Goal: Transaction & Acquisition: Purchase product/service

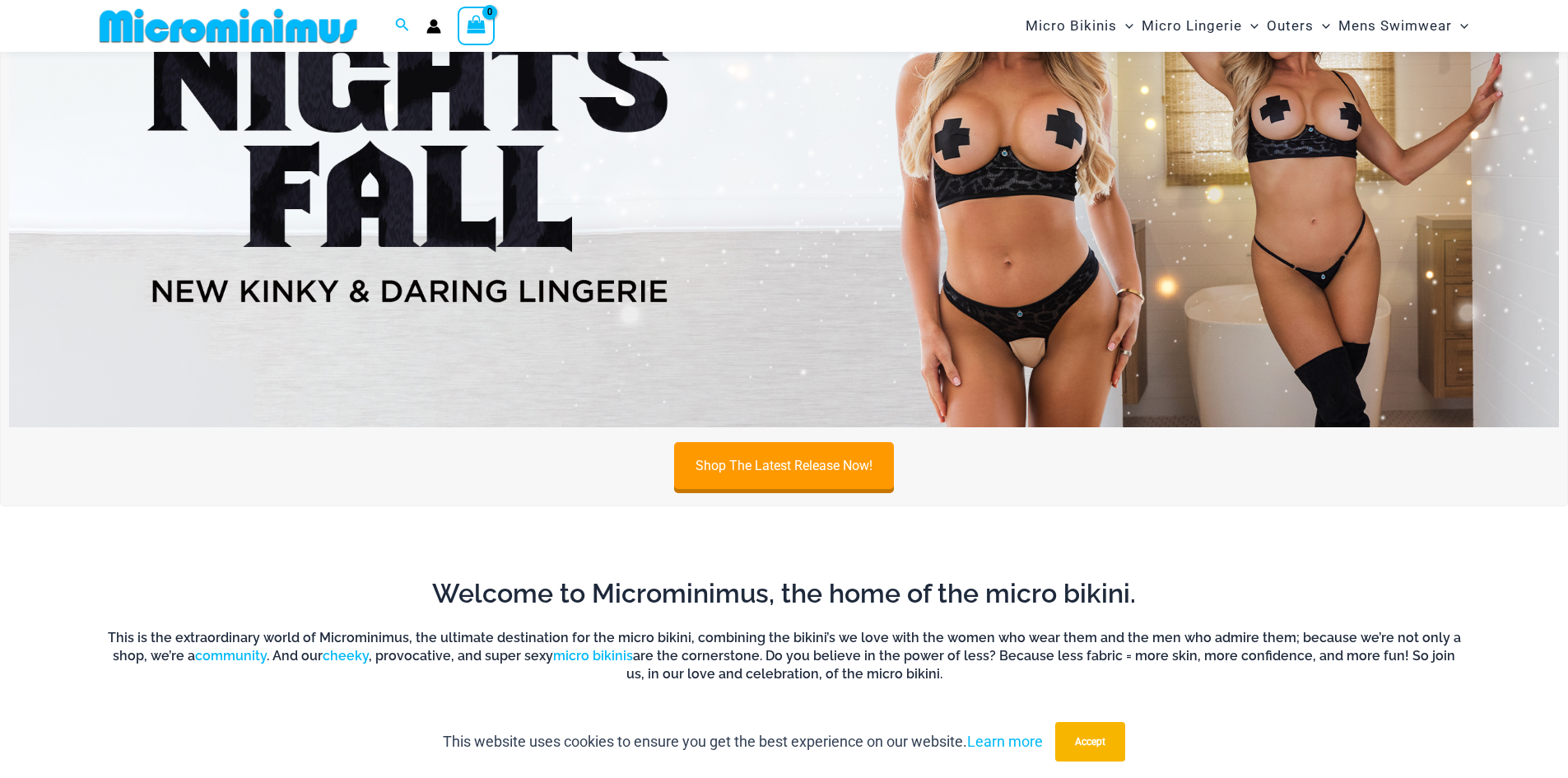
scroll to position [70, 0]
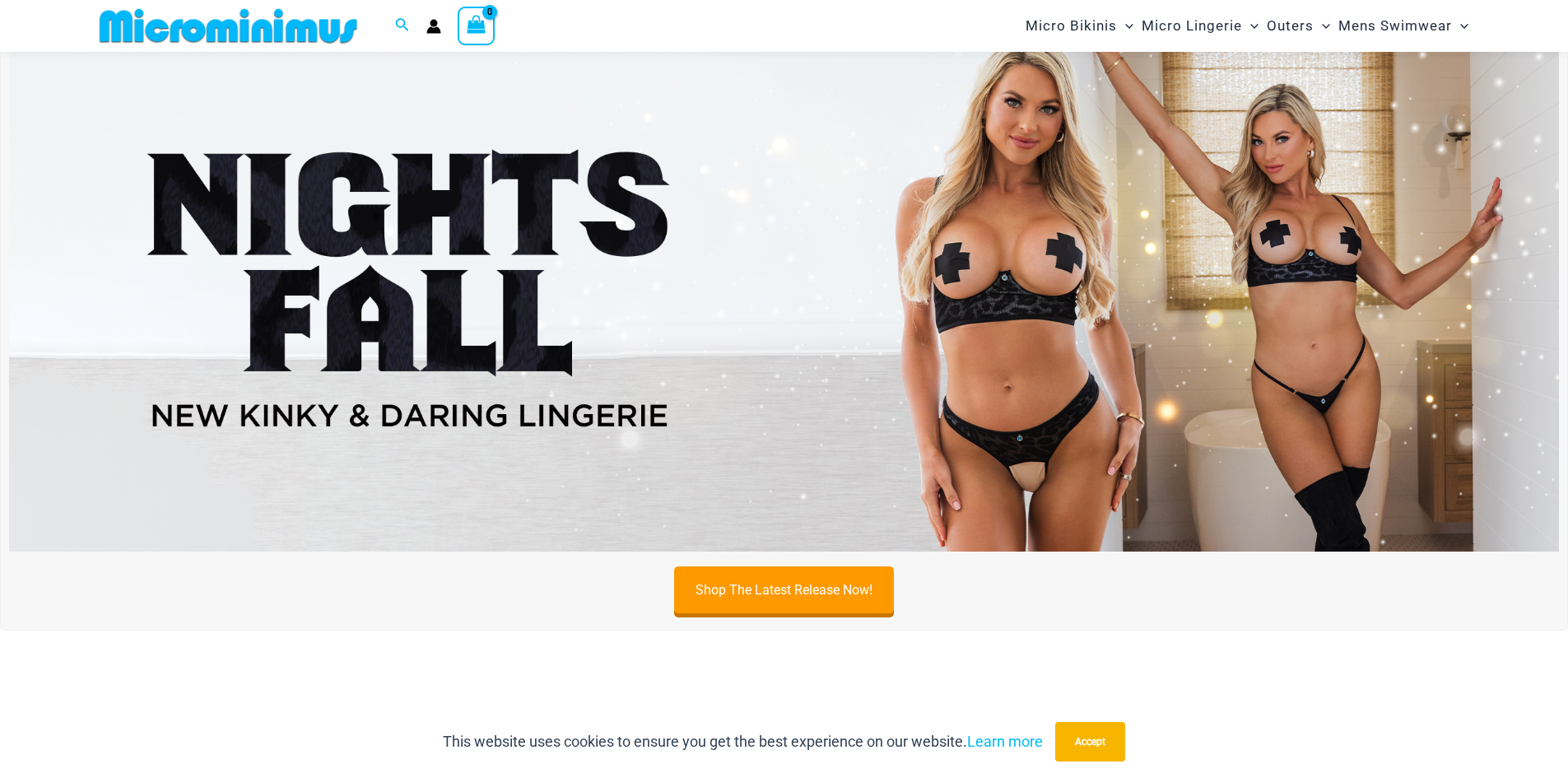
click at [1050, 297] on img at bounding box center [784, 288] width 1550 height 527
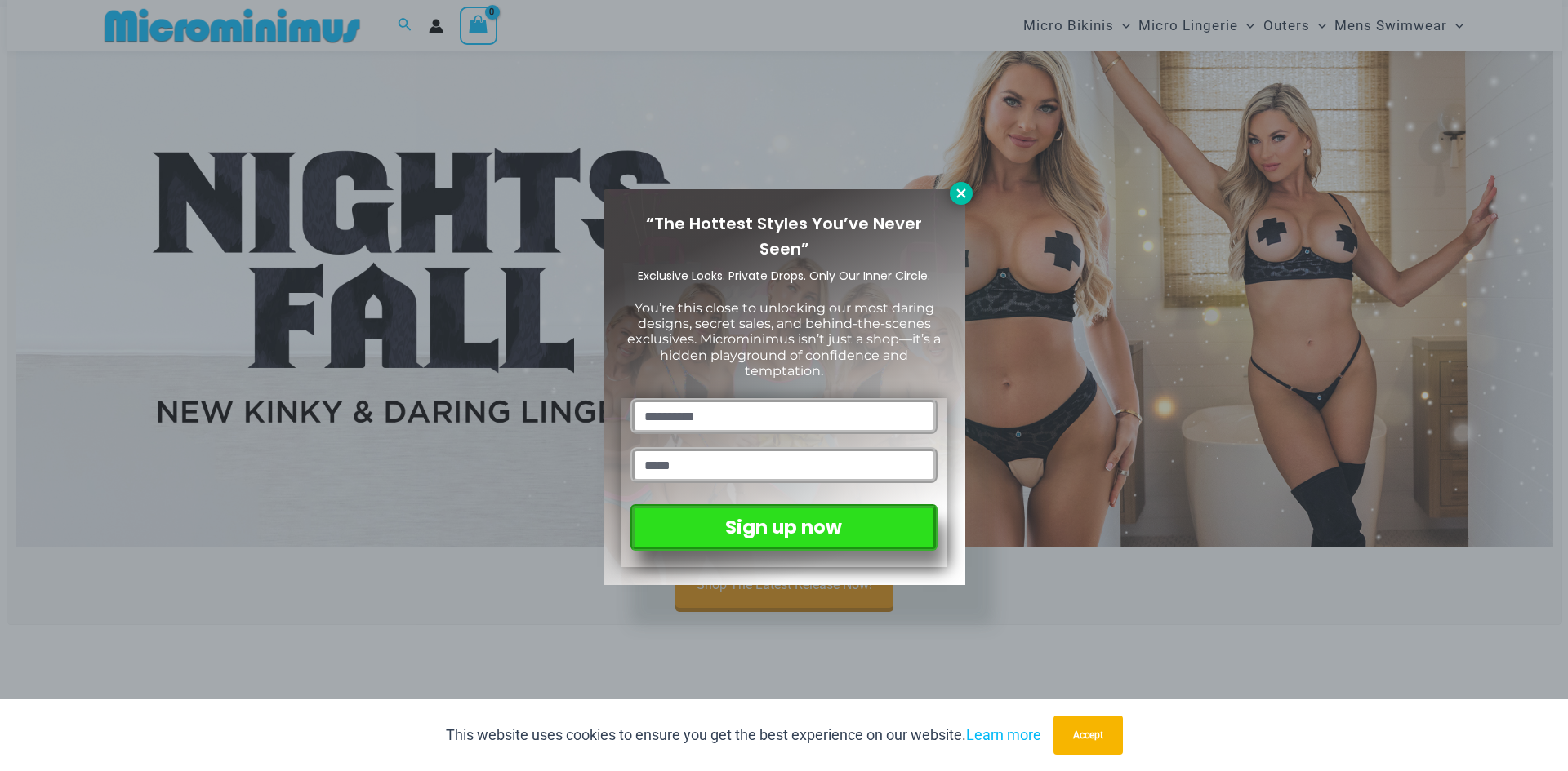
click at [961, 196] on icon at bounding box center [961, 193] width 14 height 14
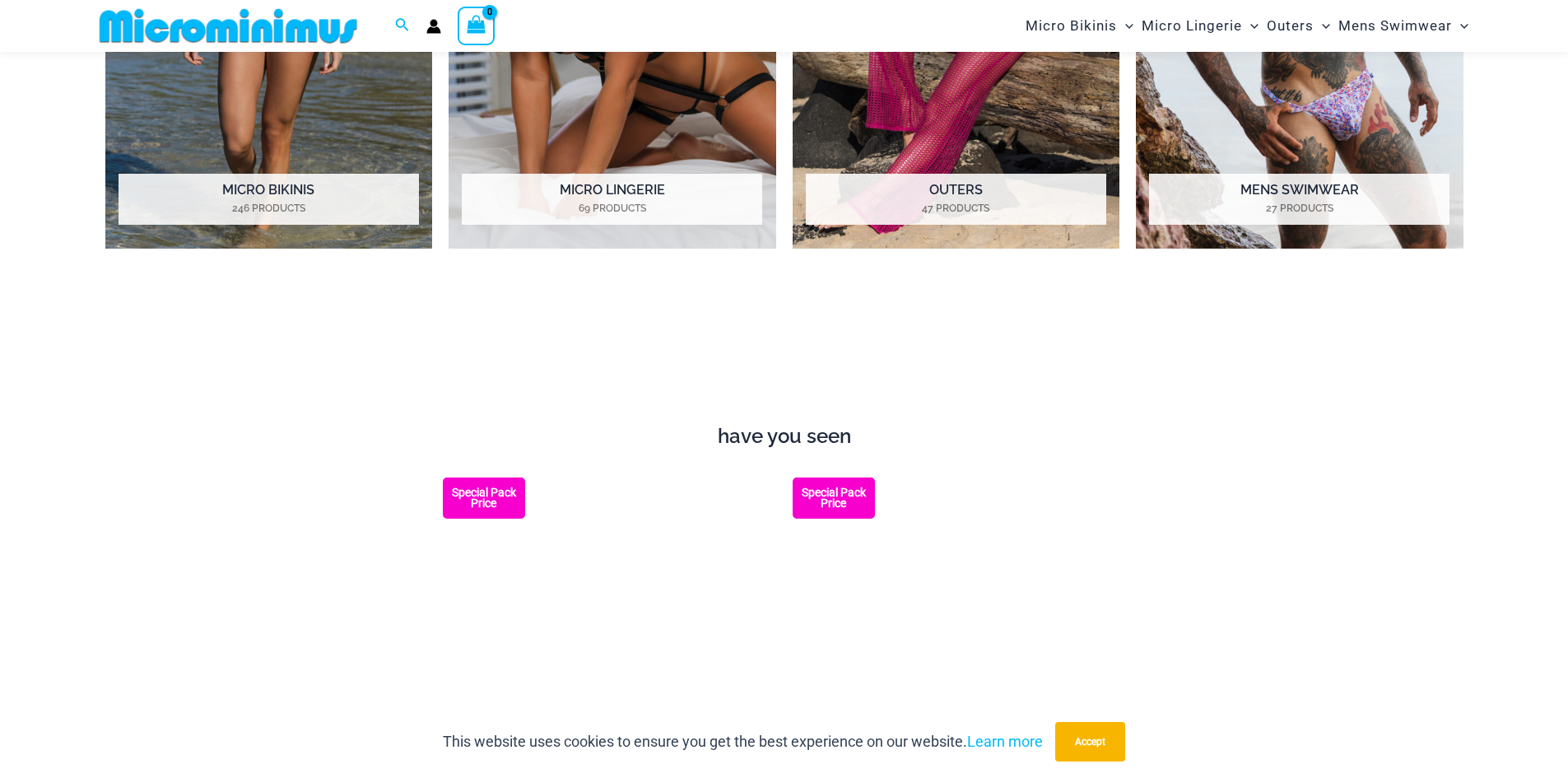
scroll to position [1305, 0]
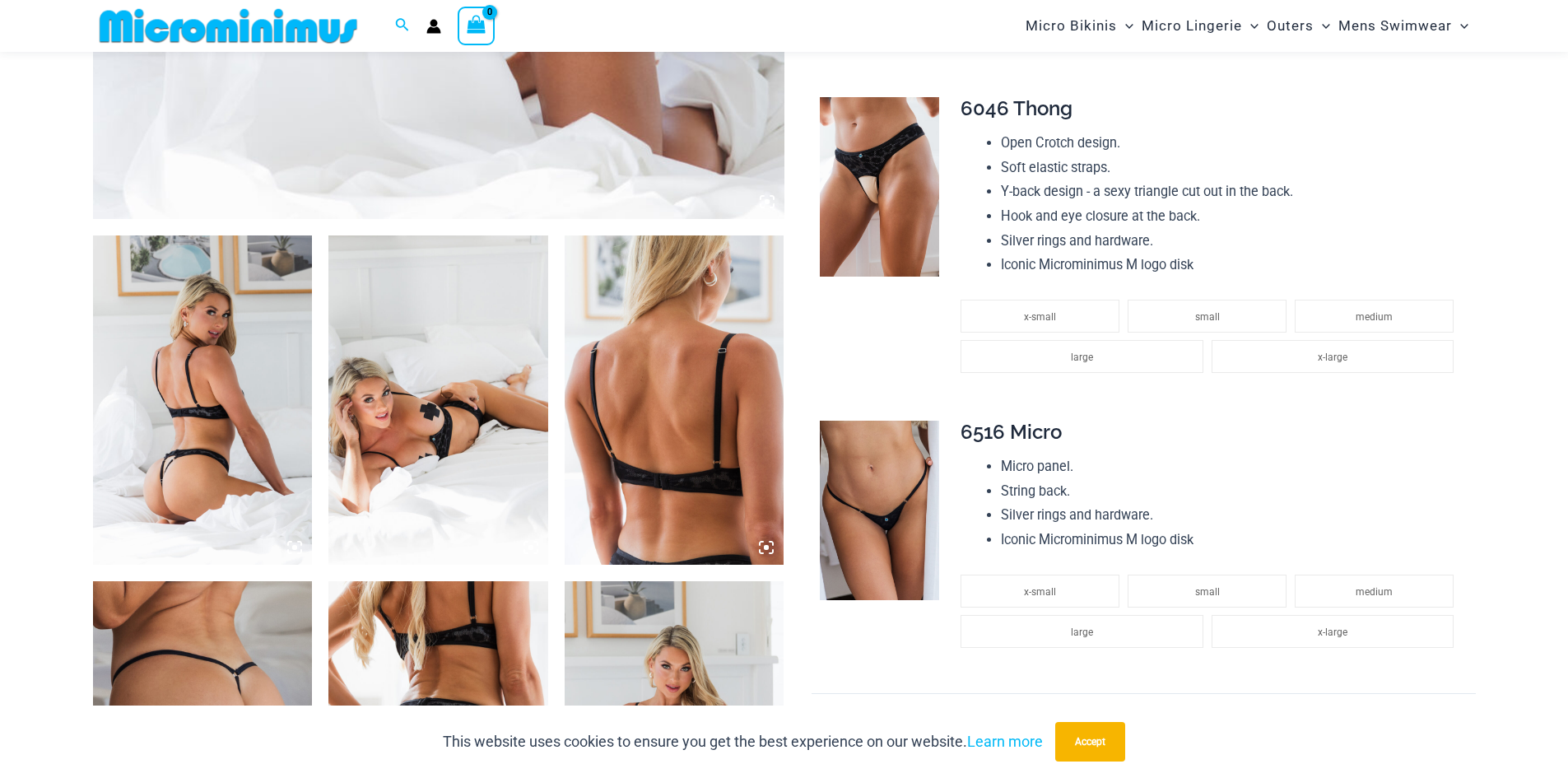
scroll to position [980, 0]
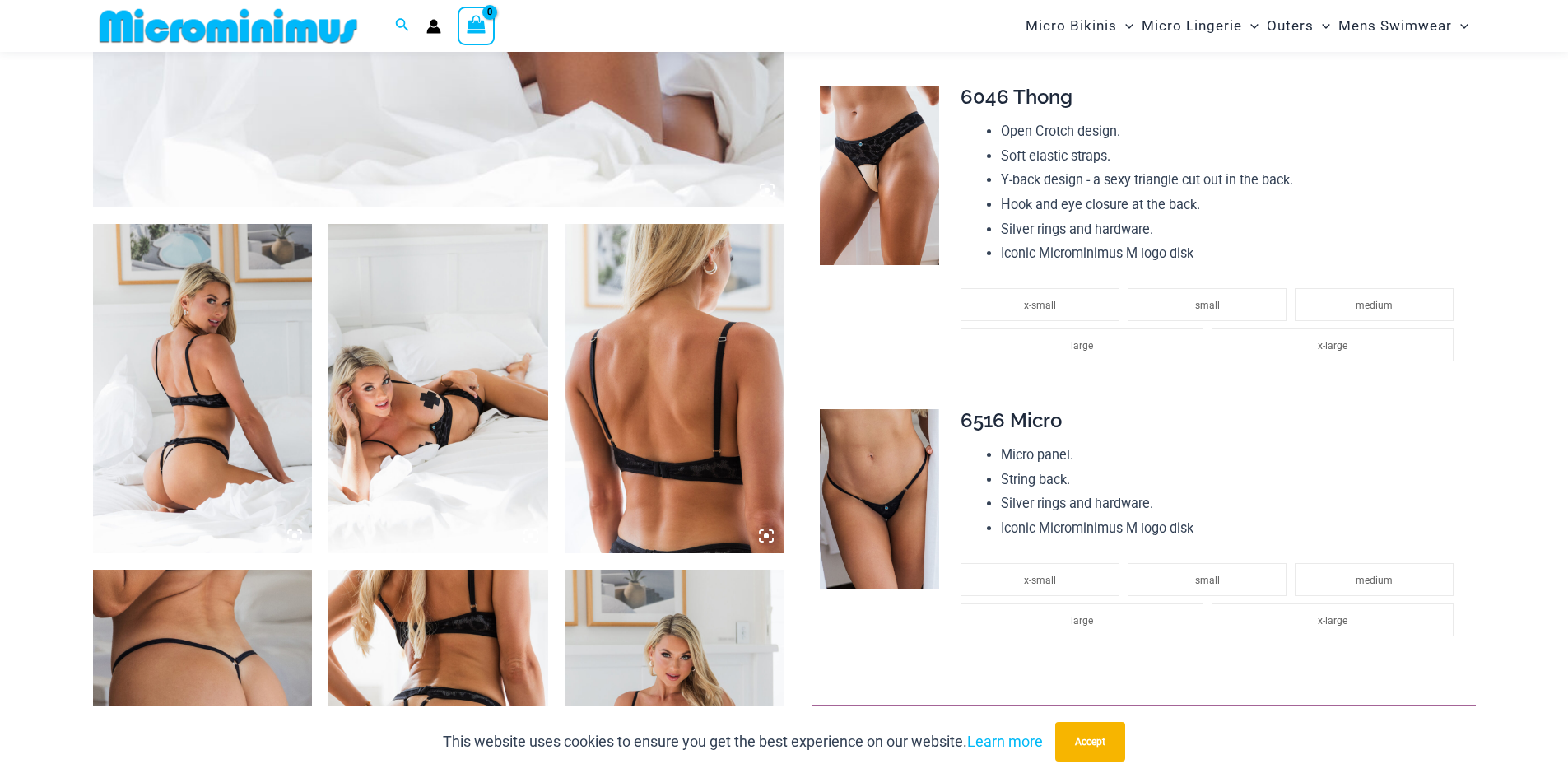
click at [236, 409] on img at bounding box center [203, 389] width 220 height 329
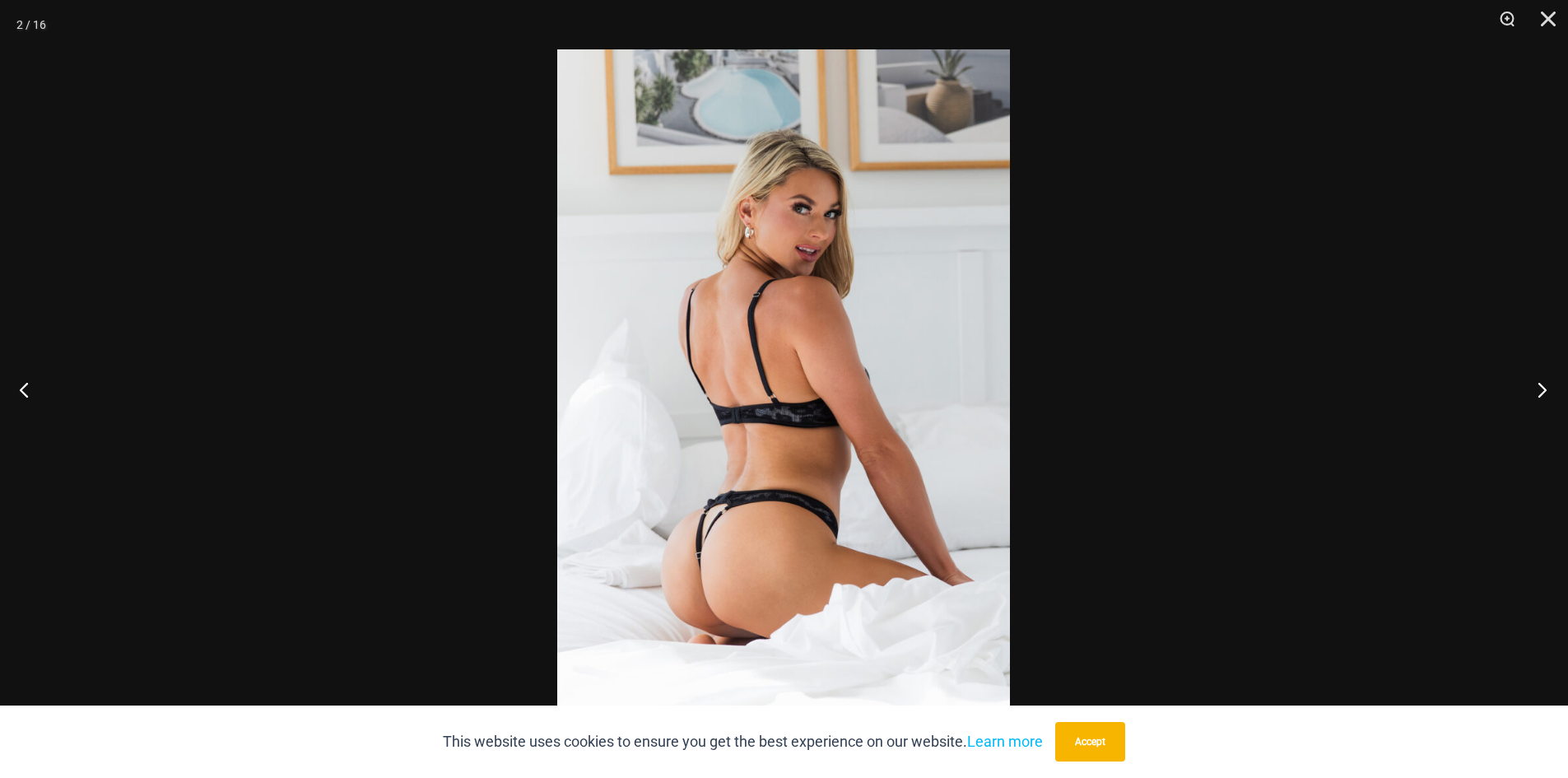
click at [1544, 397] on button "Next" at bounding box center [1537, 389] width 62 height 82
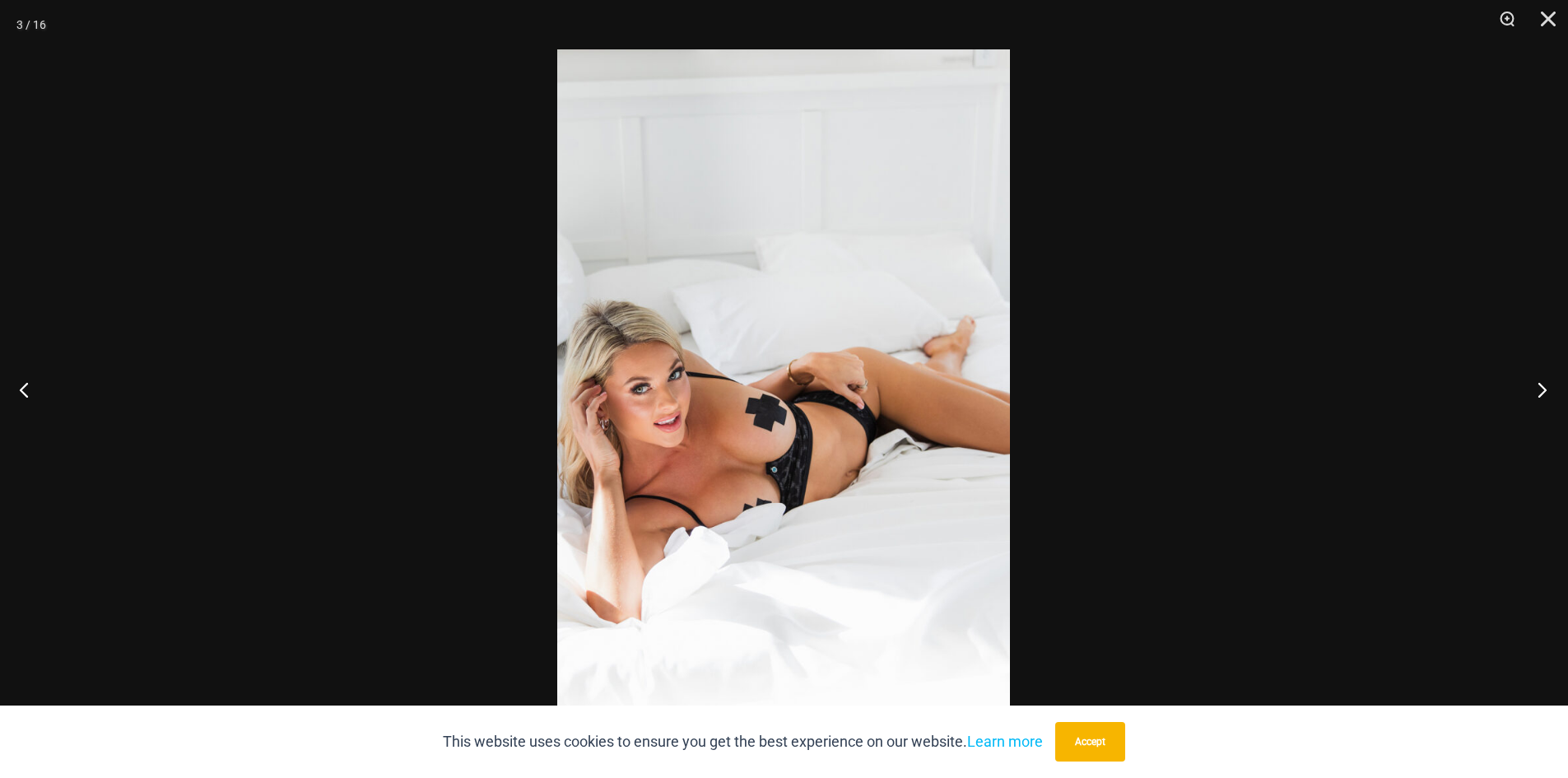
click at [1546, 395] on button "Next" at bounding box center [1537, 389] width 62 height 82
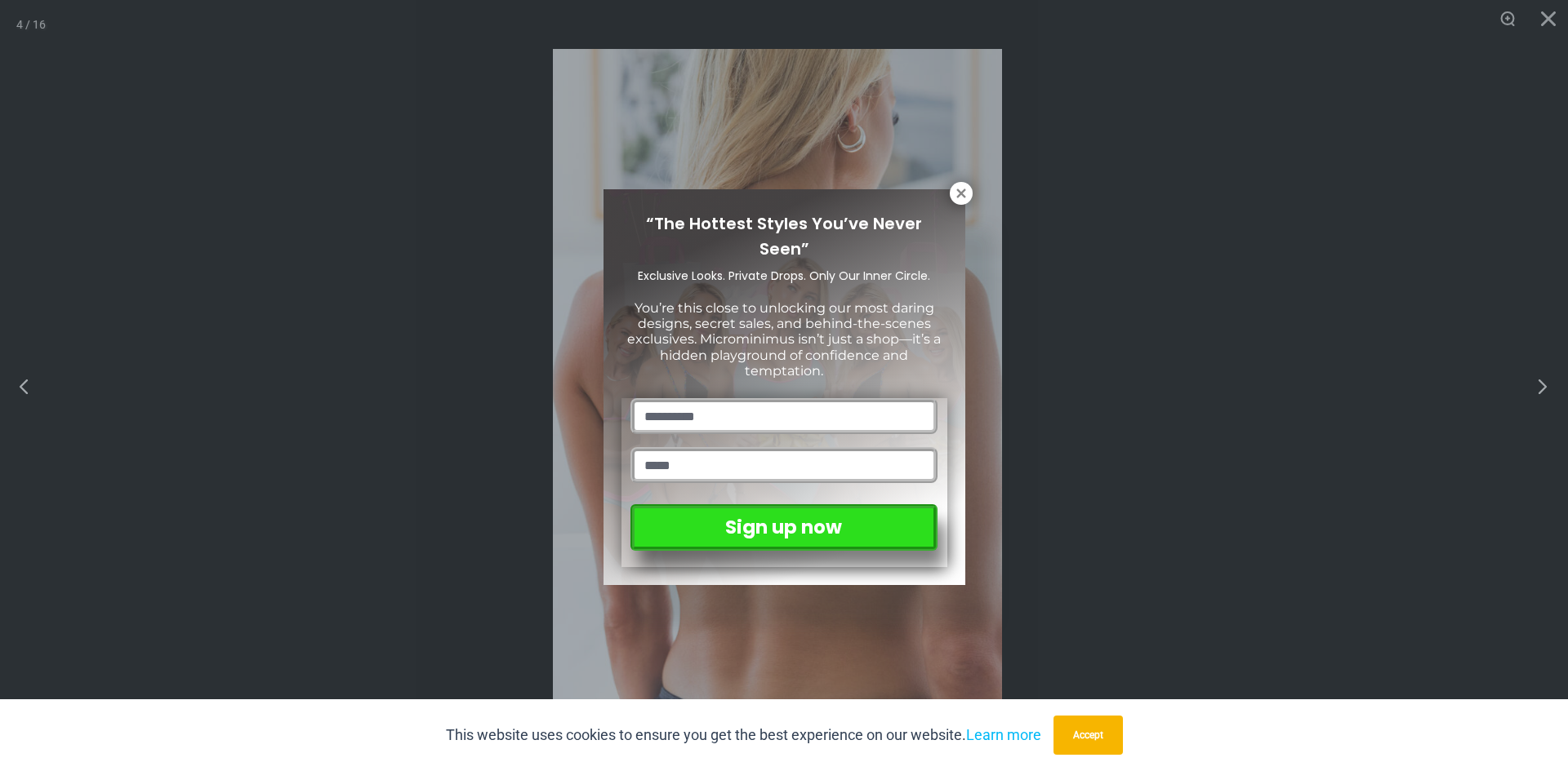
click at [1534, 391] on div "“The Hottest Styles You’ve Never Seen” Exclusive Looks. Private Drops. Only Our…" at bounding box center [784, 385] width 1568 height 771
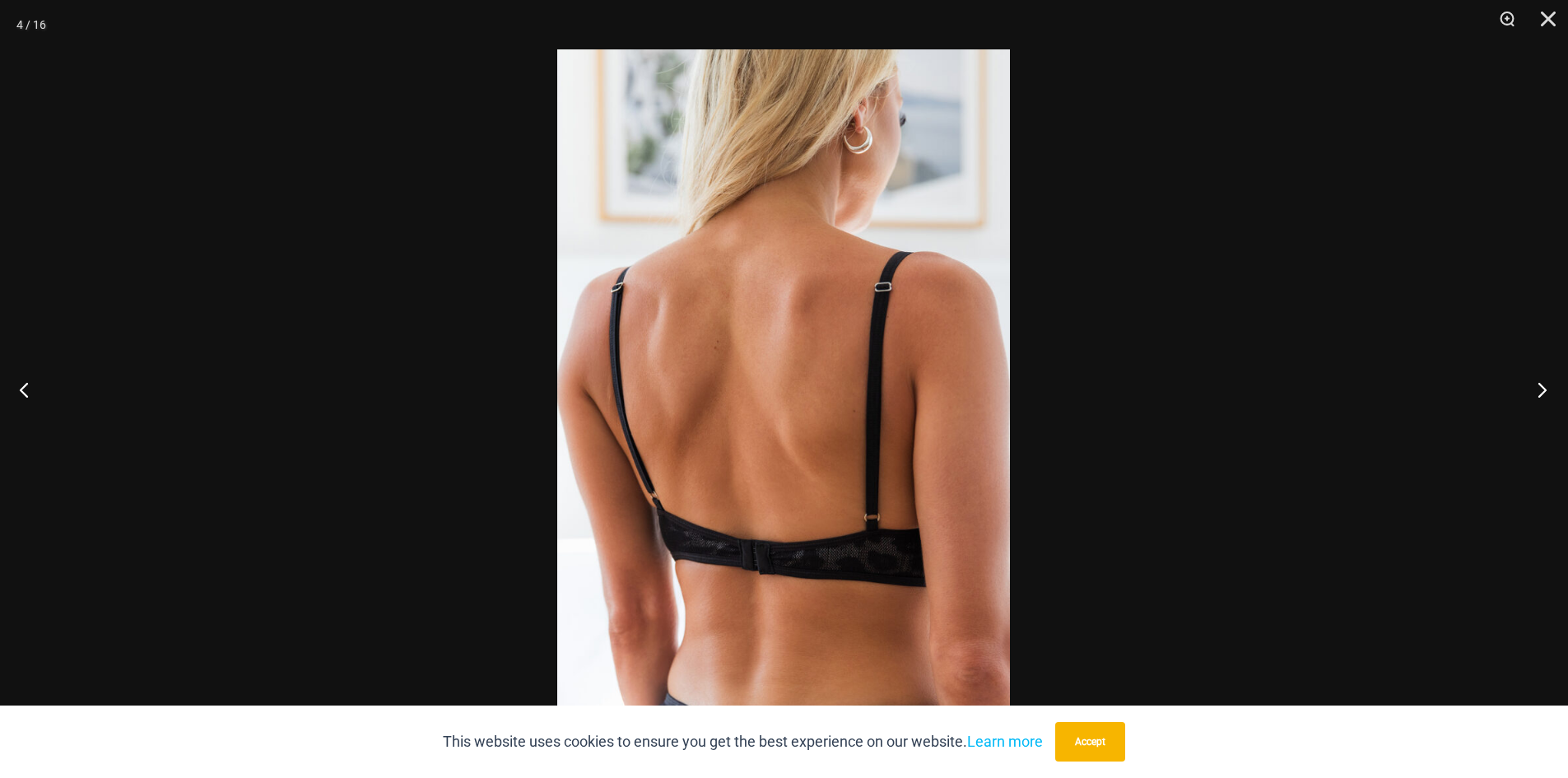
click at [1530, 394] on button "Next" at bounding box center [1537, 389] width 62 height 82
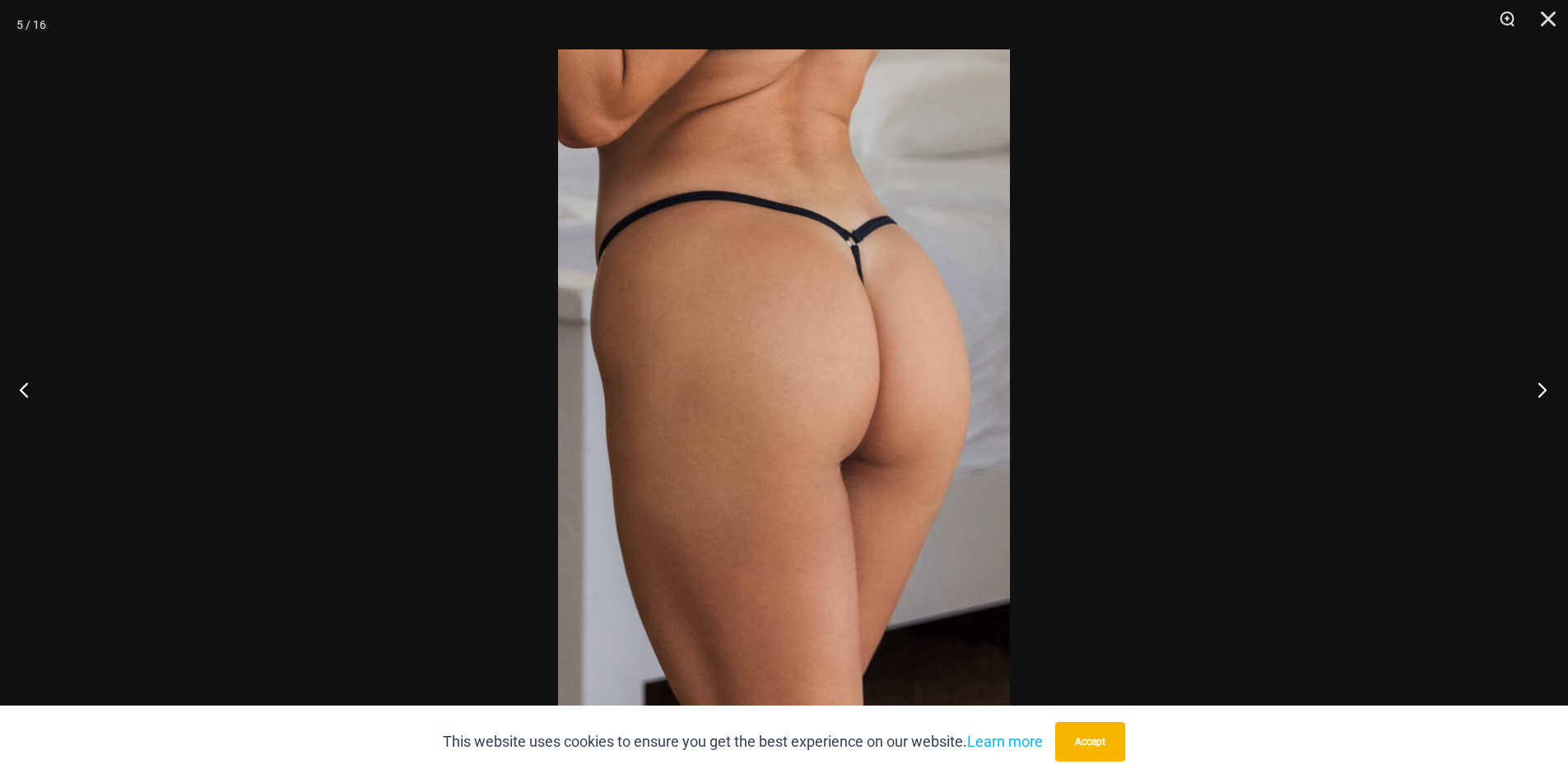
click at [1530, 394] on button "Next" at bounding box center [1537, 389] width 62 height 82
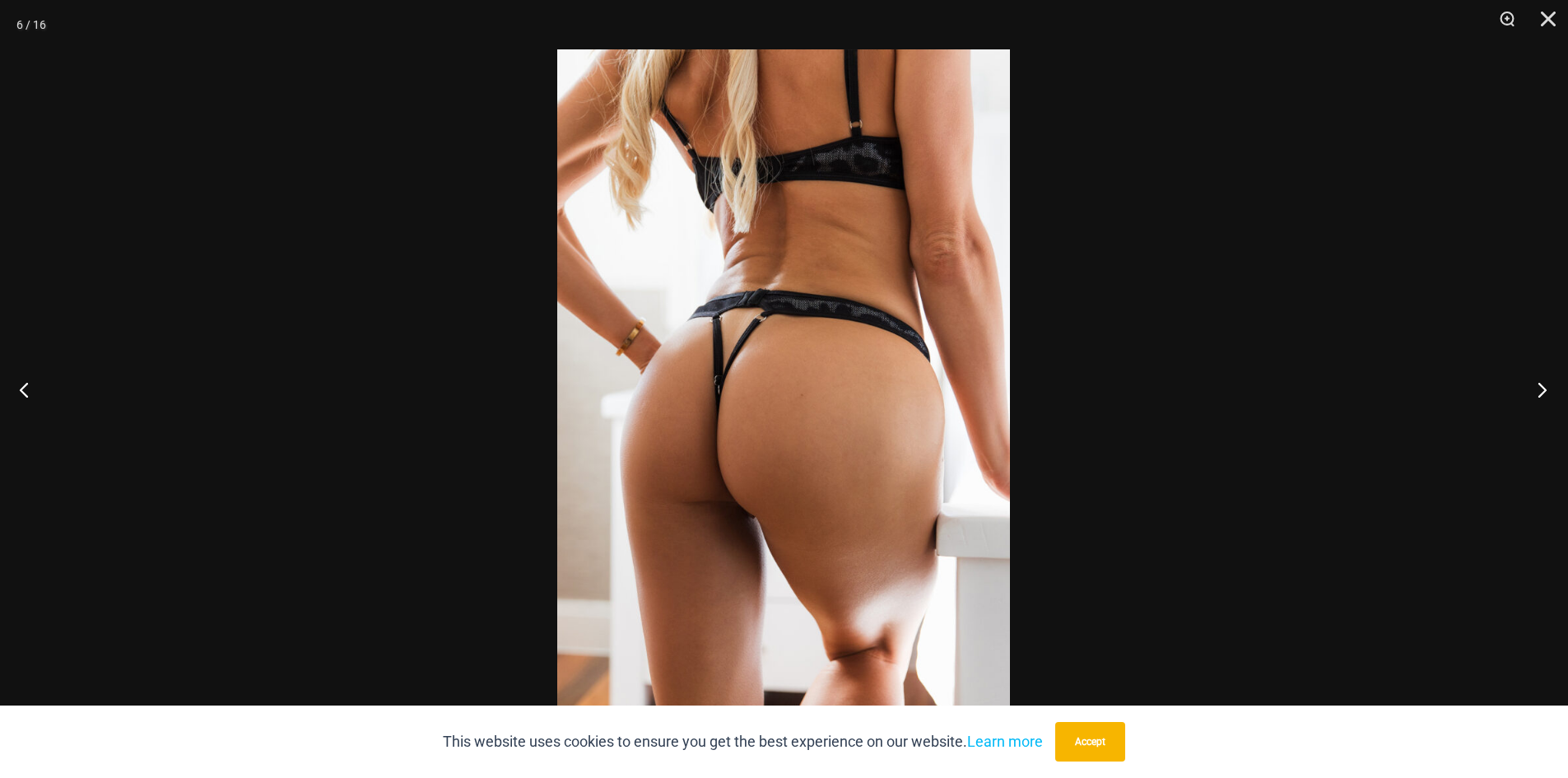
click at [1530, 394] on button "Next" at bounding box center [1537, 389] width 62 height 82
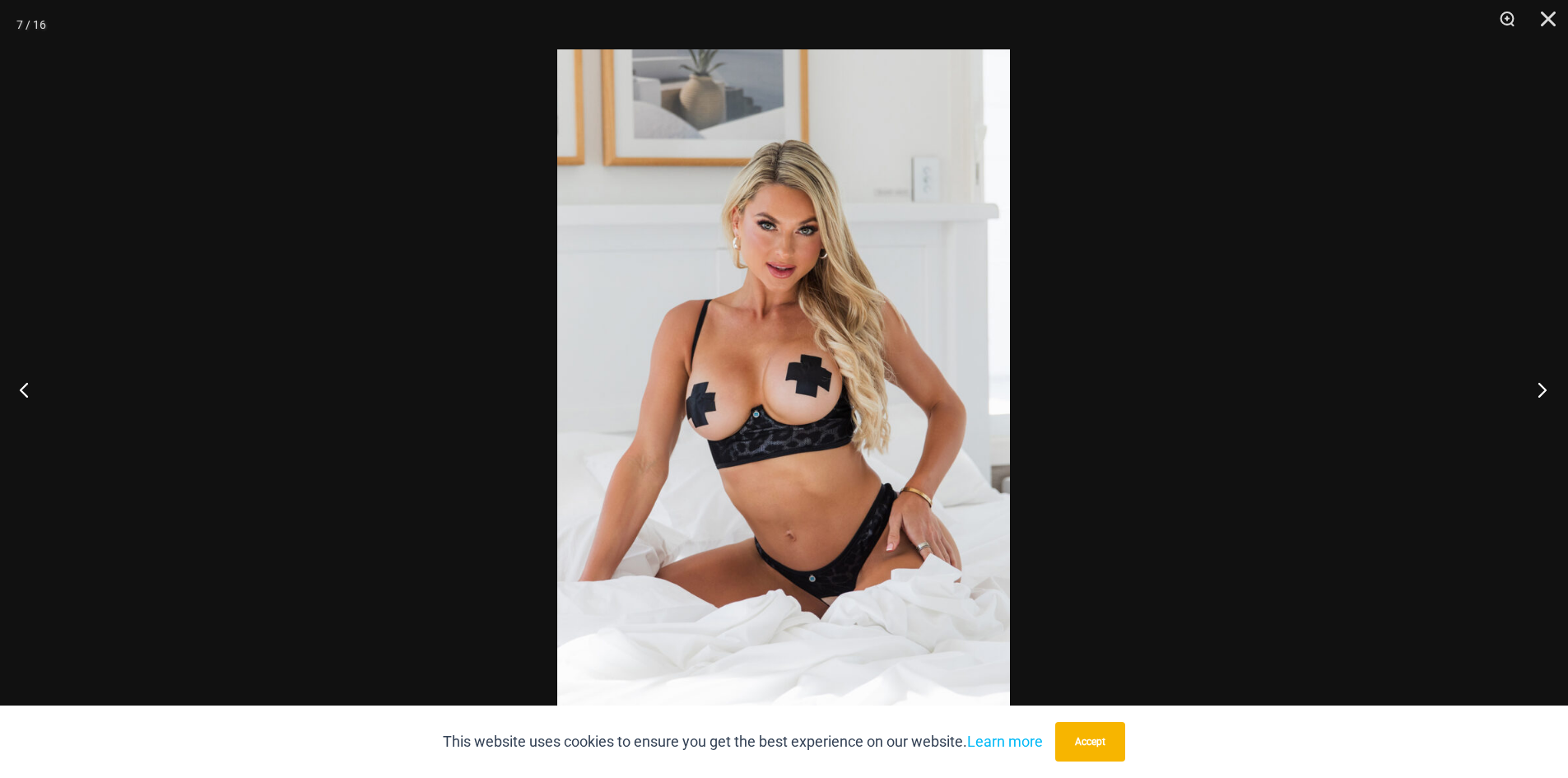
click at [1530, 394] on button "Next" at bounding box center [1537, 389] width 62 height 82
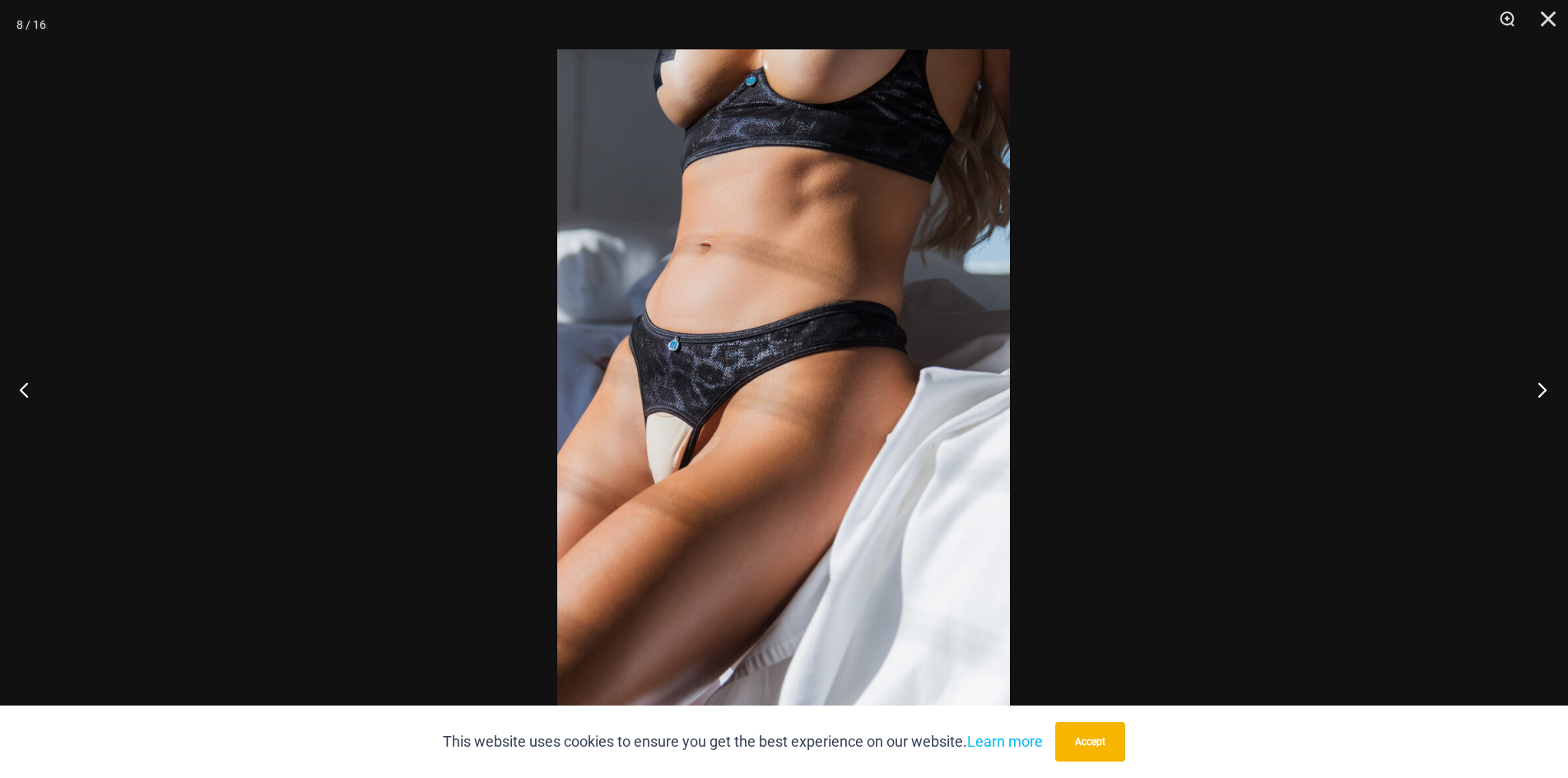
click at [1530, 394] on button "Next" at bounding box center [1537, 389] width 62 height 82
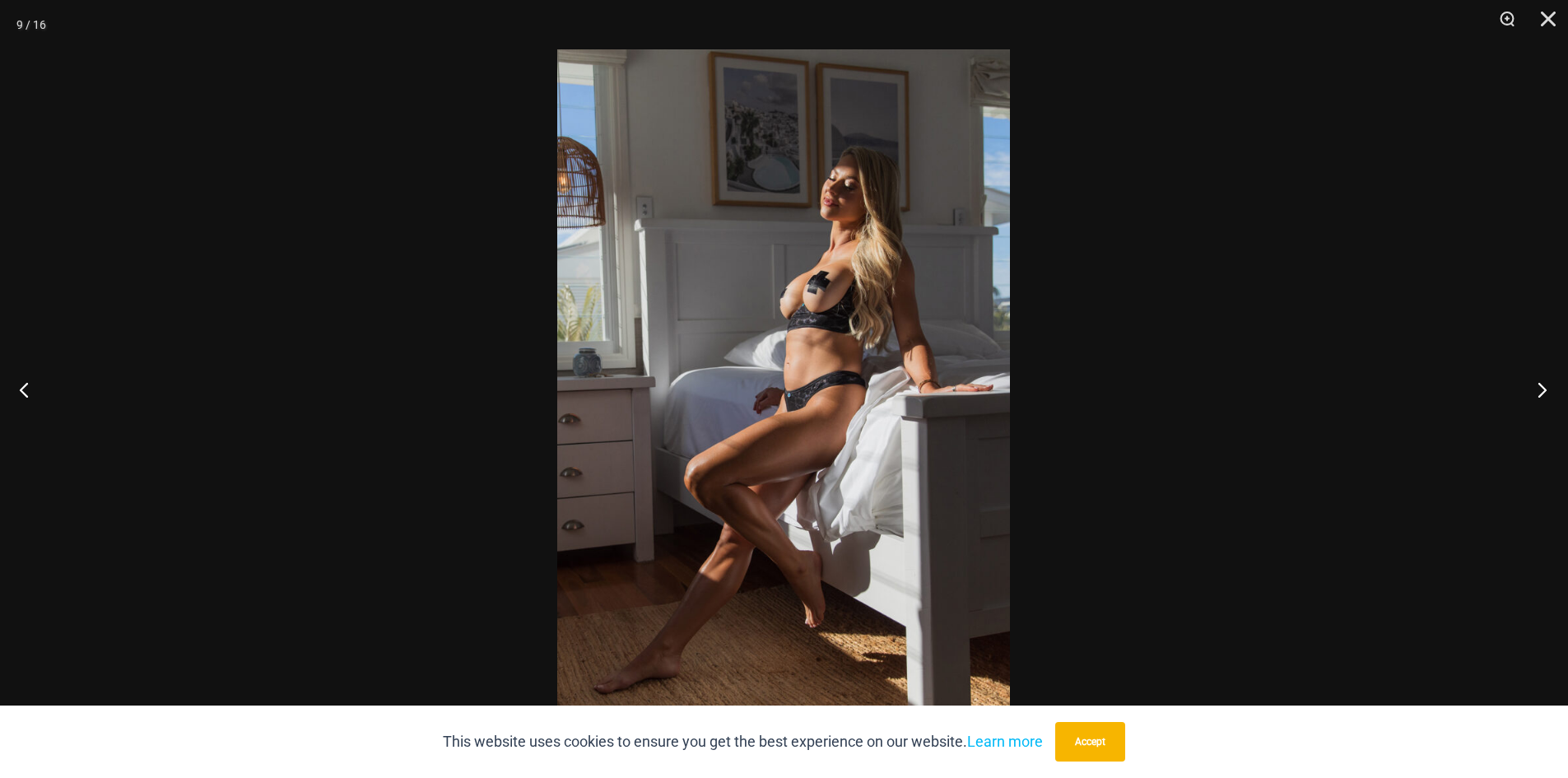
click at [1528, 394] on button "Next" at bounding box center [1537, 389] width 62 height 82
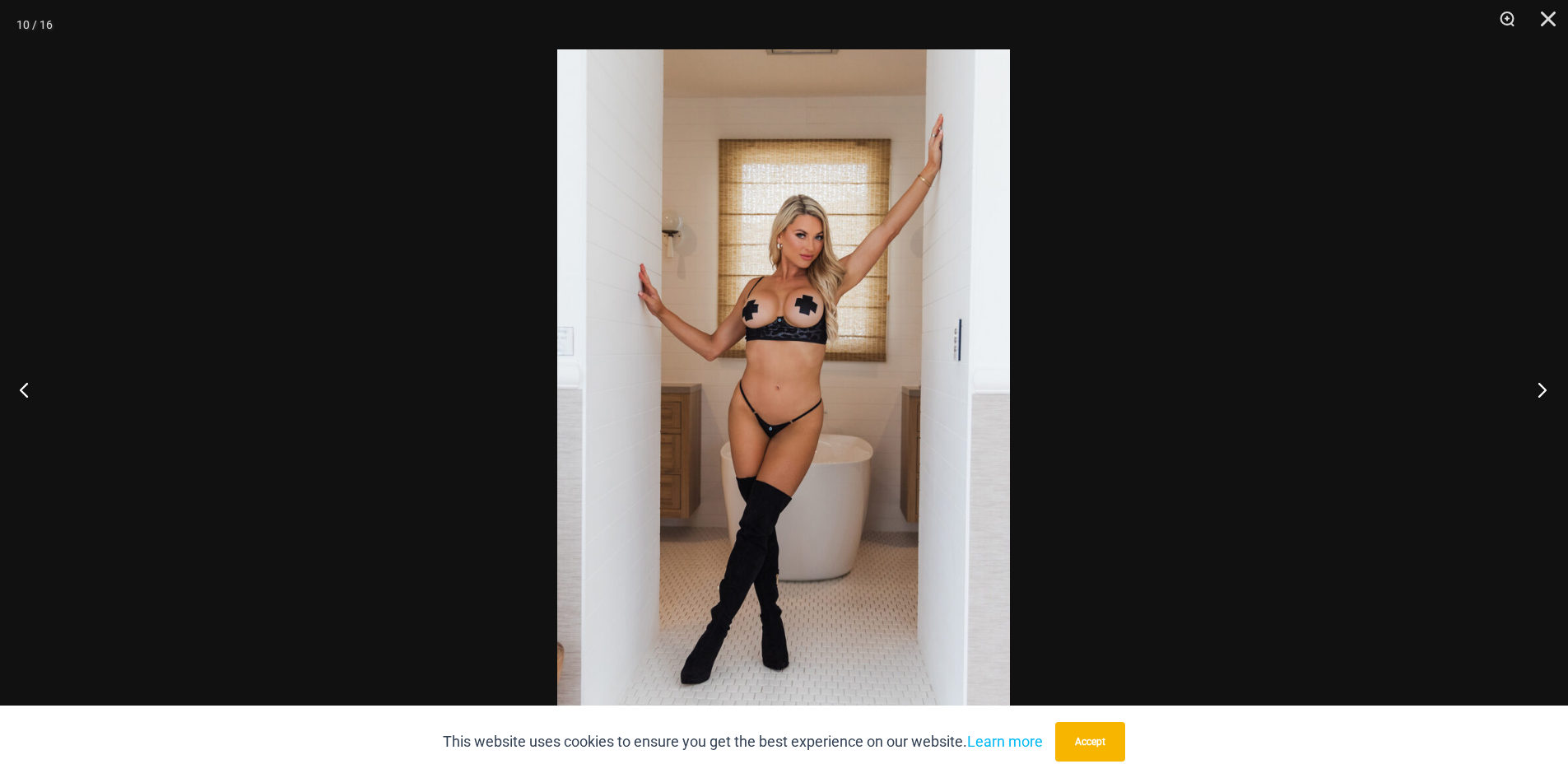
click at [1532, 391] on button "Next" at bounding box center [1537, 389] width 62 height 82
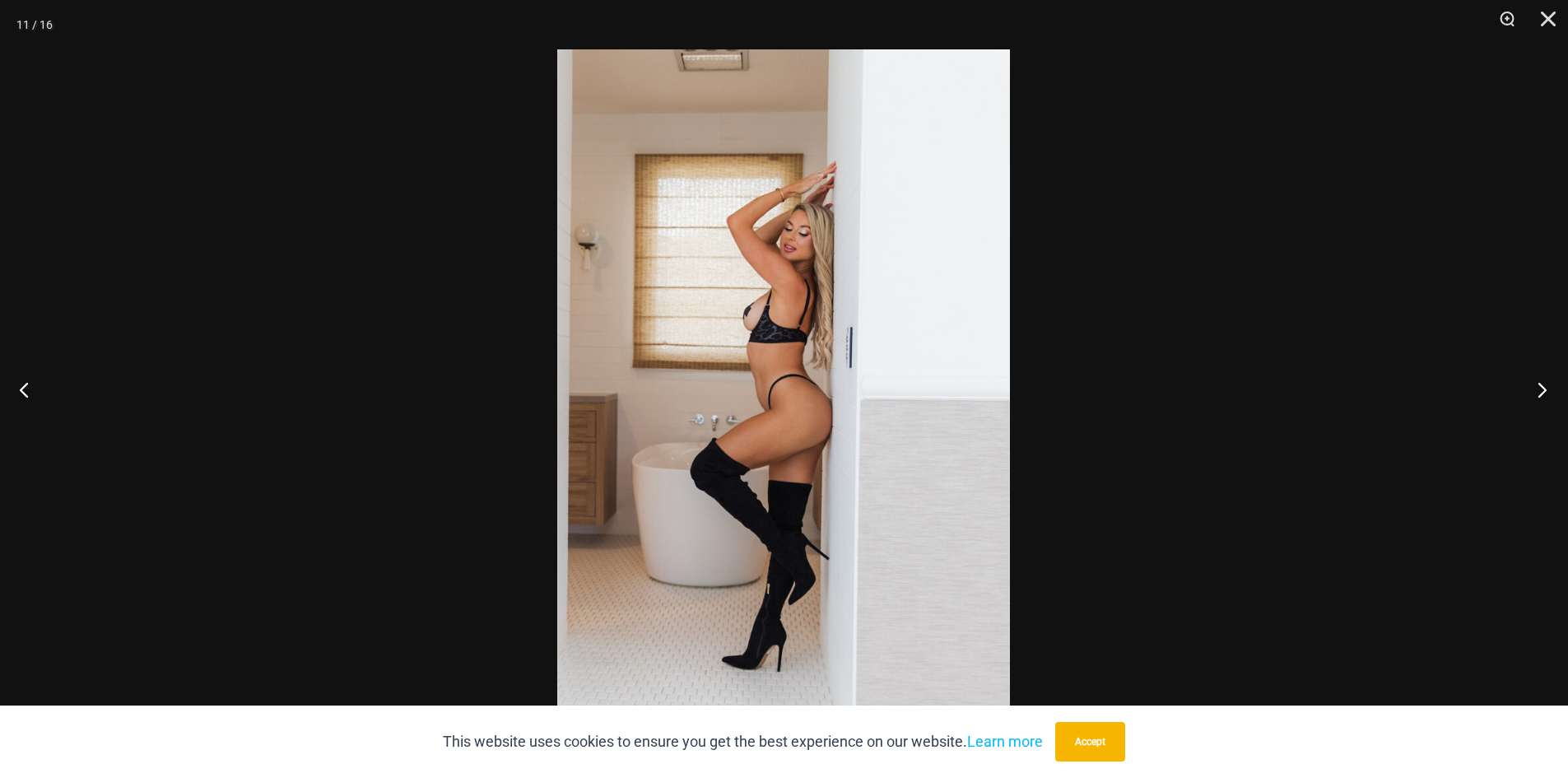
click at [1532, 391] on button "Next" at bounding box center [1537, 389] width 62 height 82
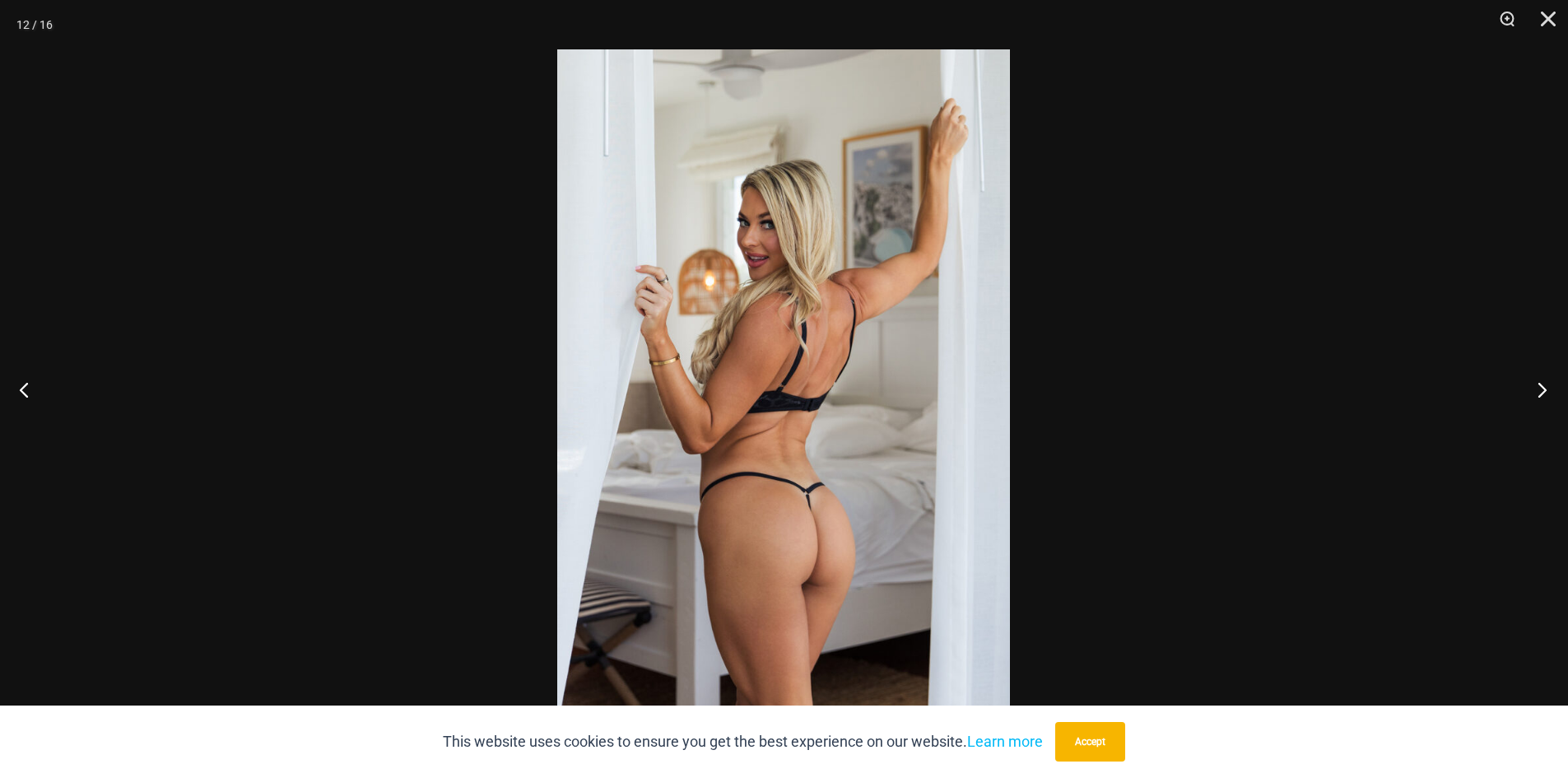
click at [1532, 391] on button "Next" at bounding box center [1537, 389] width 62 height 82
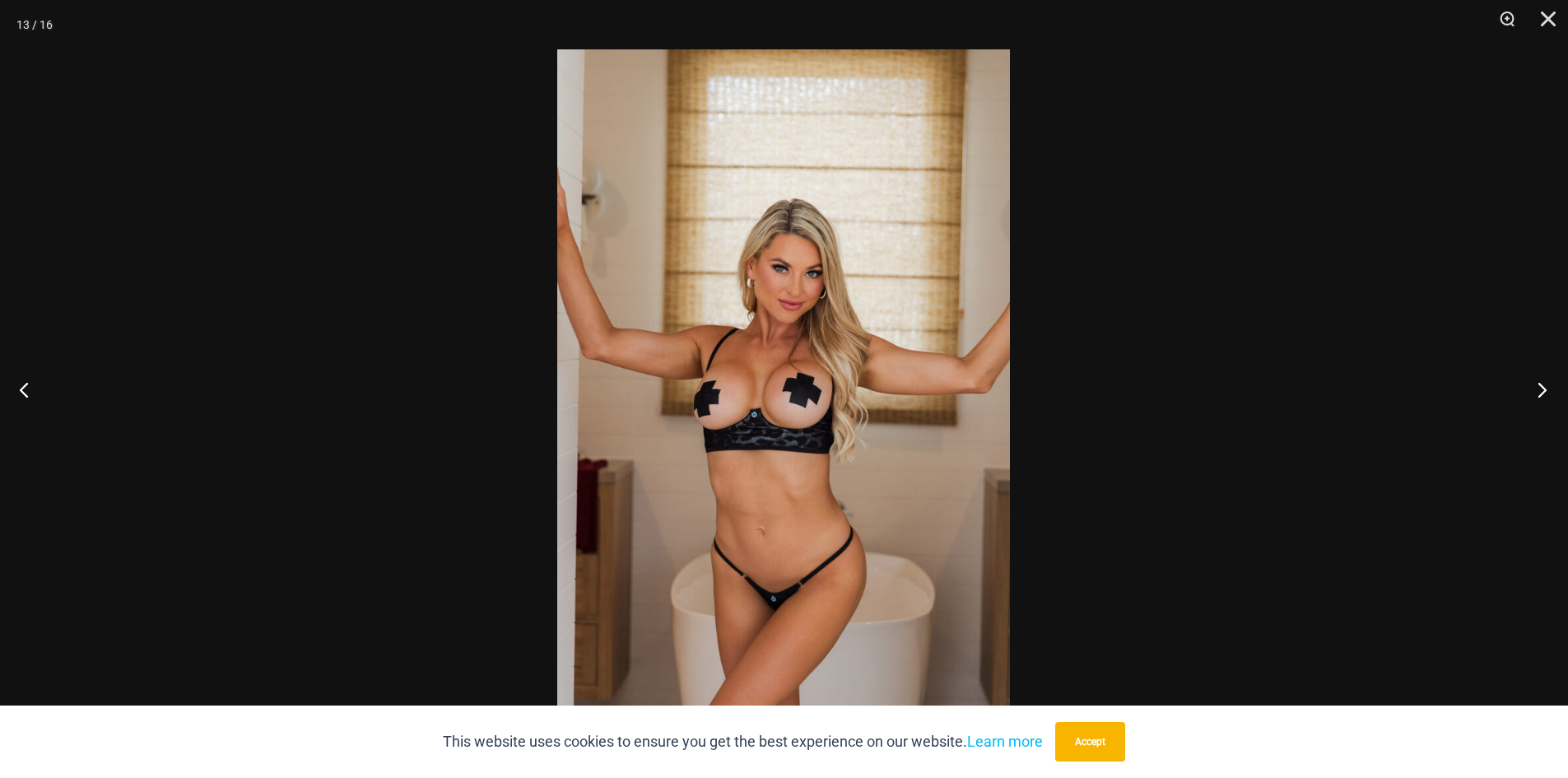
click at [1532, 391] on button "Next" at bounding box center [1537, 389] width 62 height 82
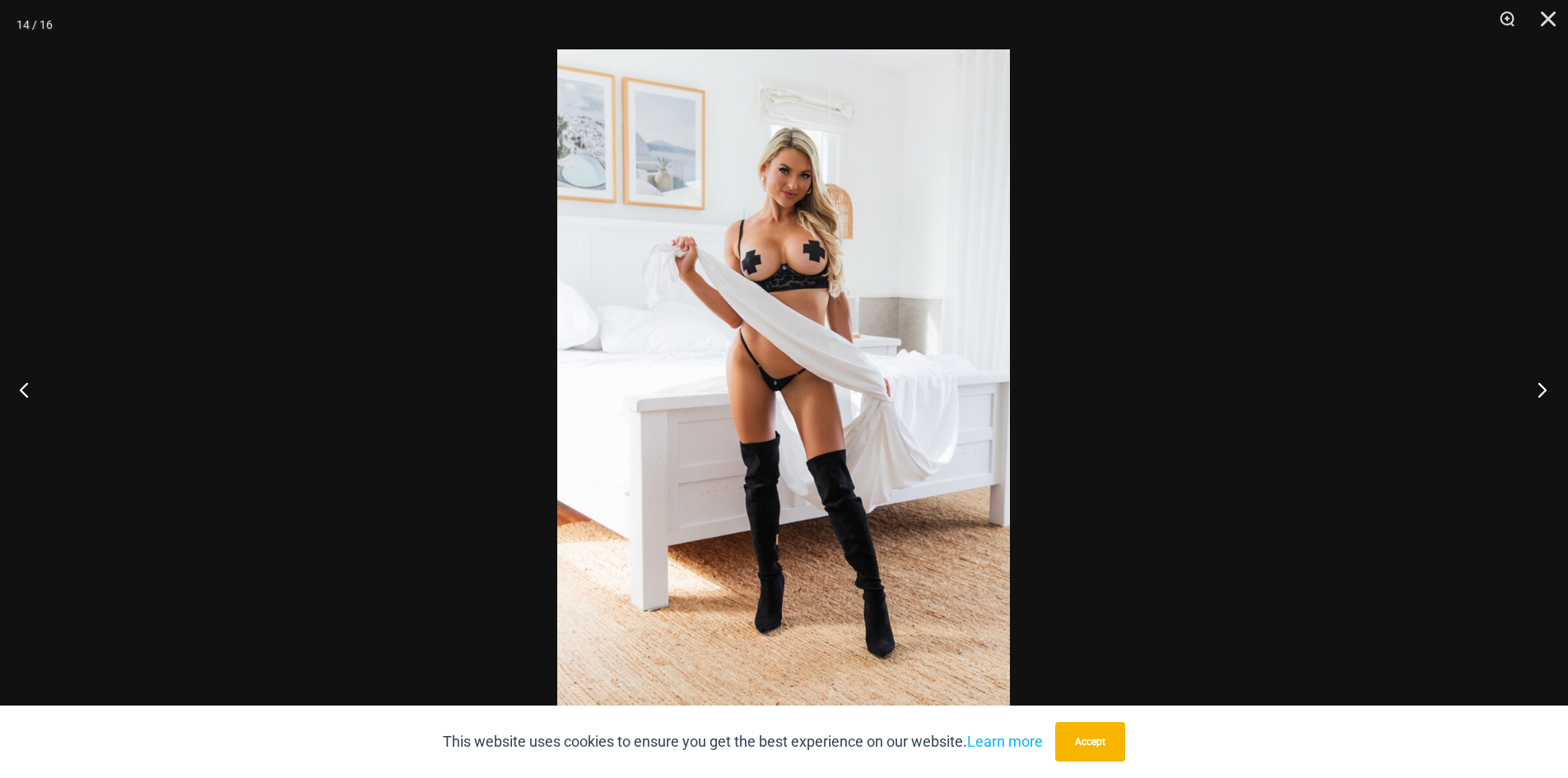
click at [1532, 391] on button "Next" at bounding box center [1537, 389] width 62 height 82
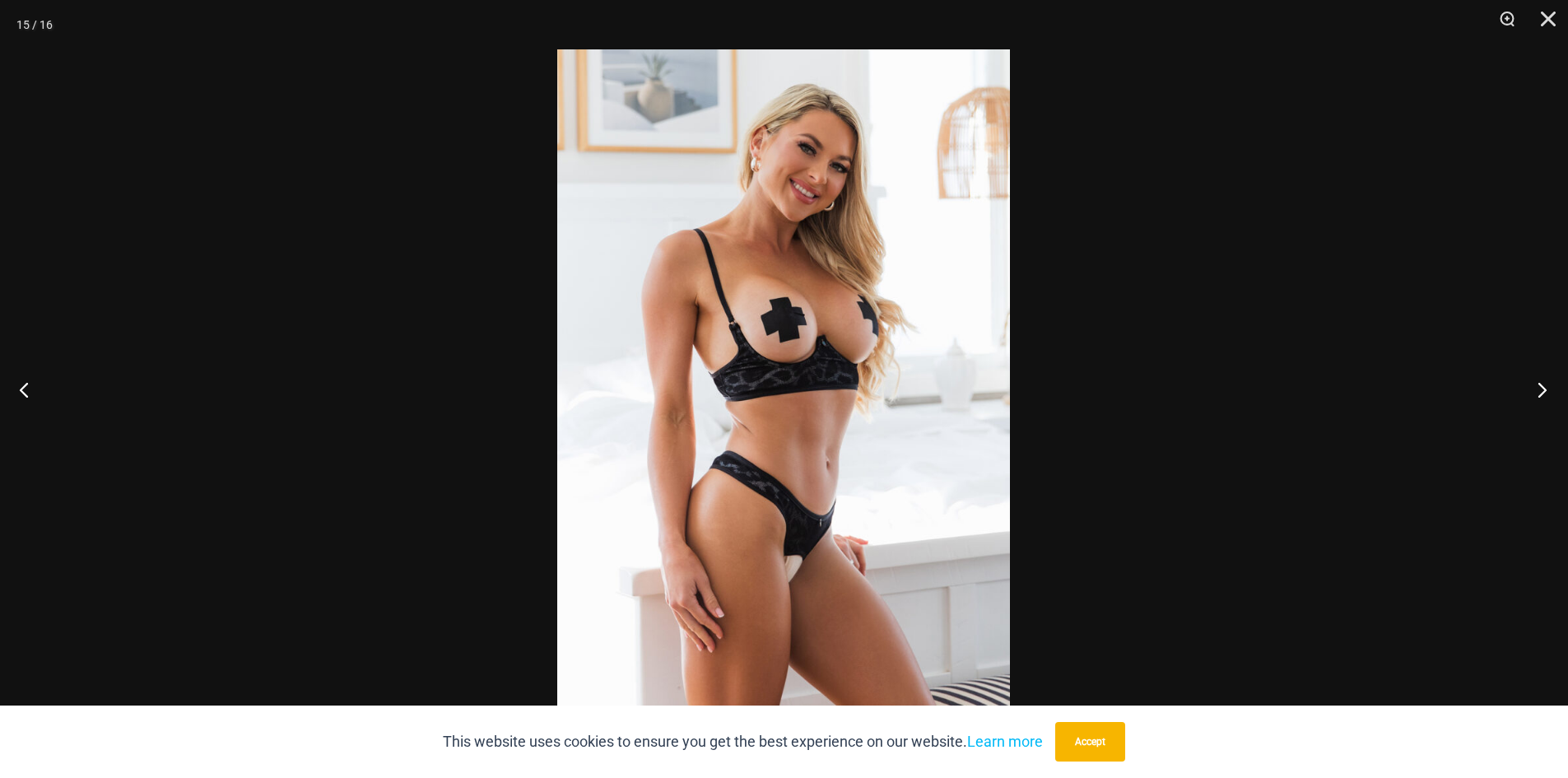
click at [1532, 391] on button "Next" at bounding box center [1537, 389] width 62 height 82
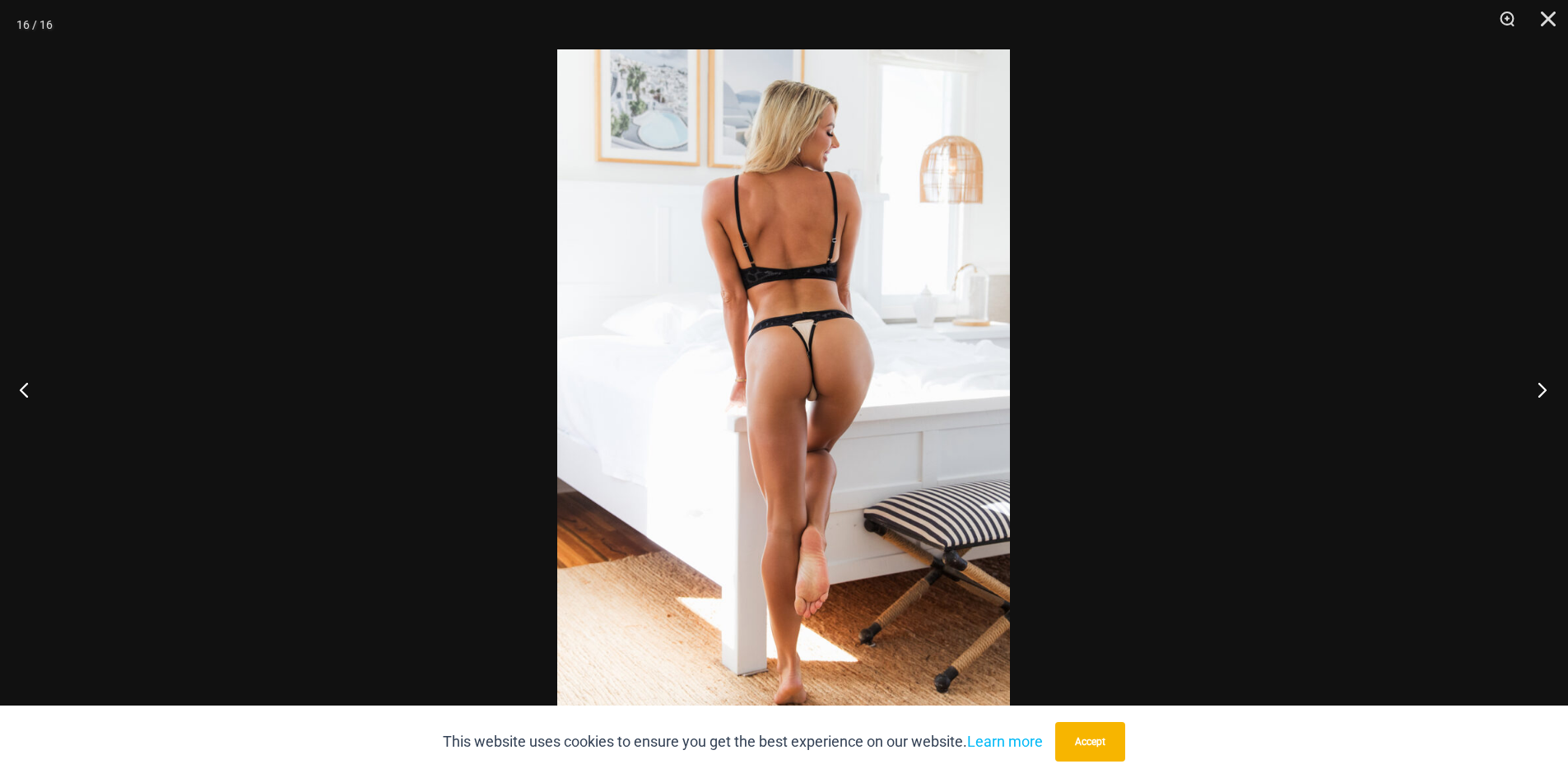
click at [1532, 391] on button "Next" at bounding box center [1537, 389] width 62 height 82
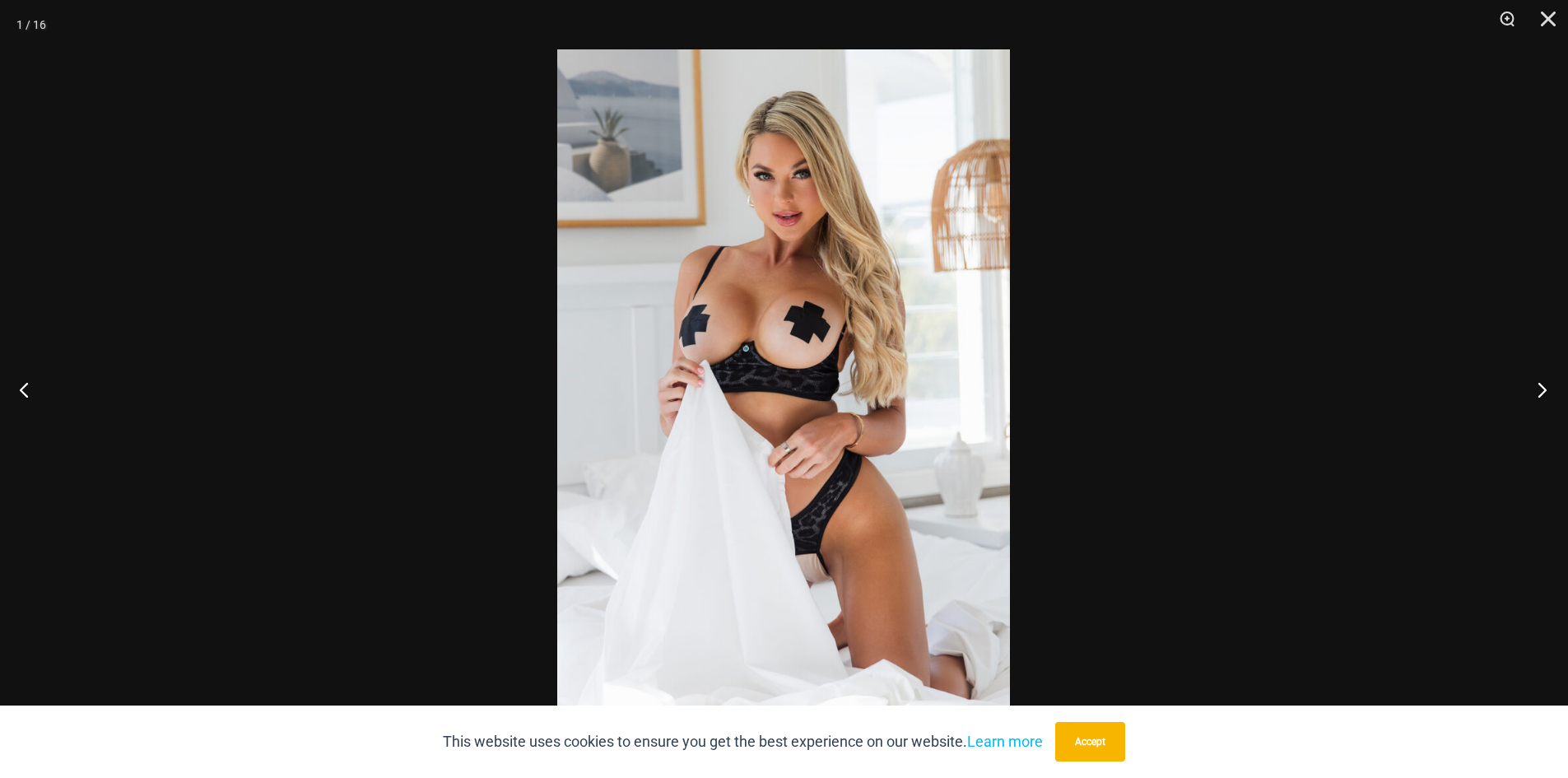
click at [1524, 394] on button "Next" at bounding box center [1537, 389] width 62 height 82
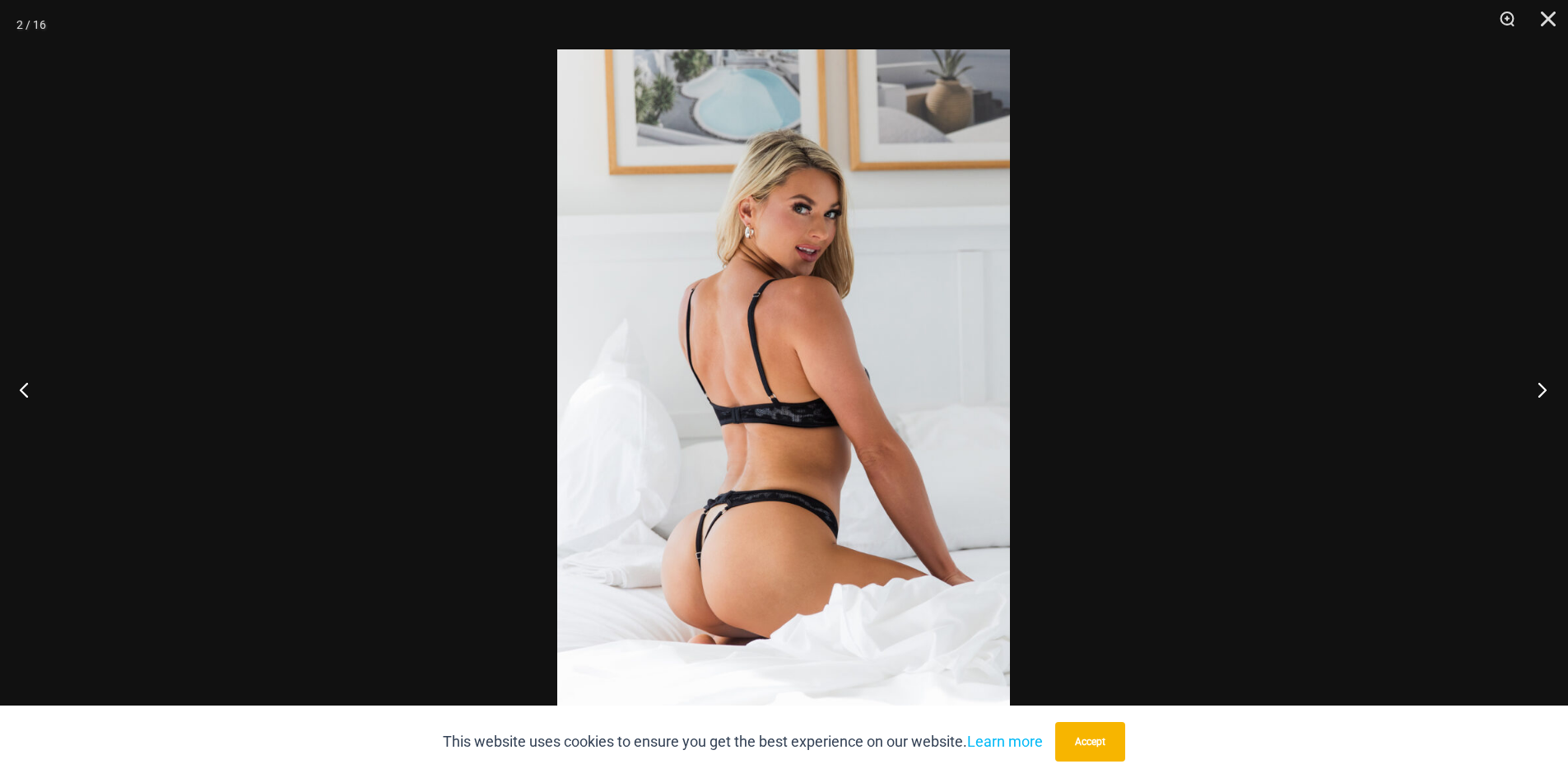
click at [1524, 394] on button "Next" at bounding box center [1537, 389] width 62 height 82
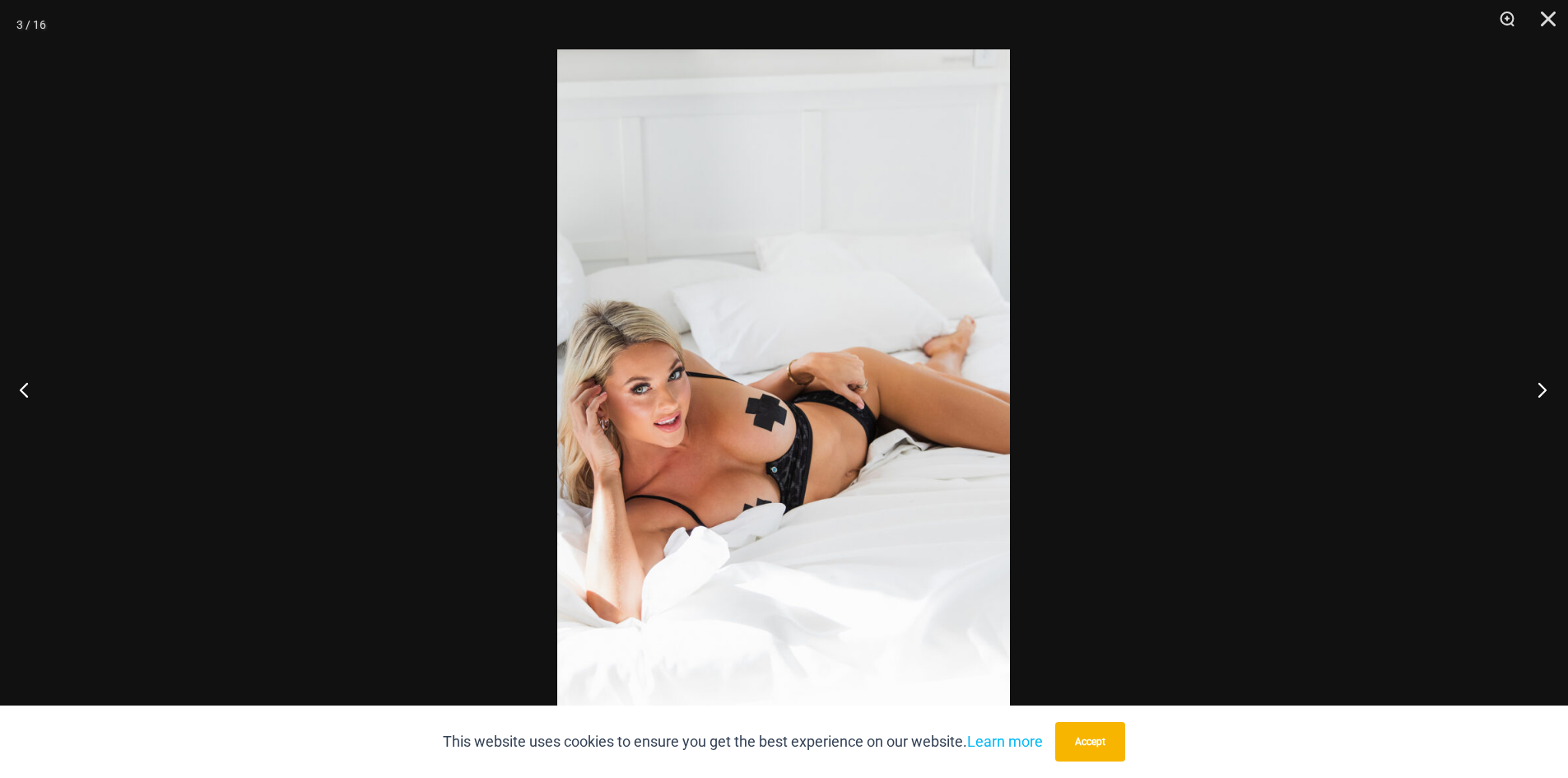
click at [1524, 394] on button "Next" at bounding box center [1537, 389] width 62 height 82
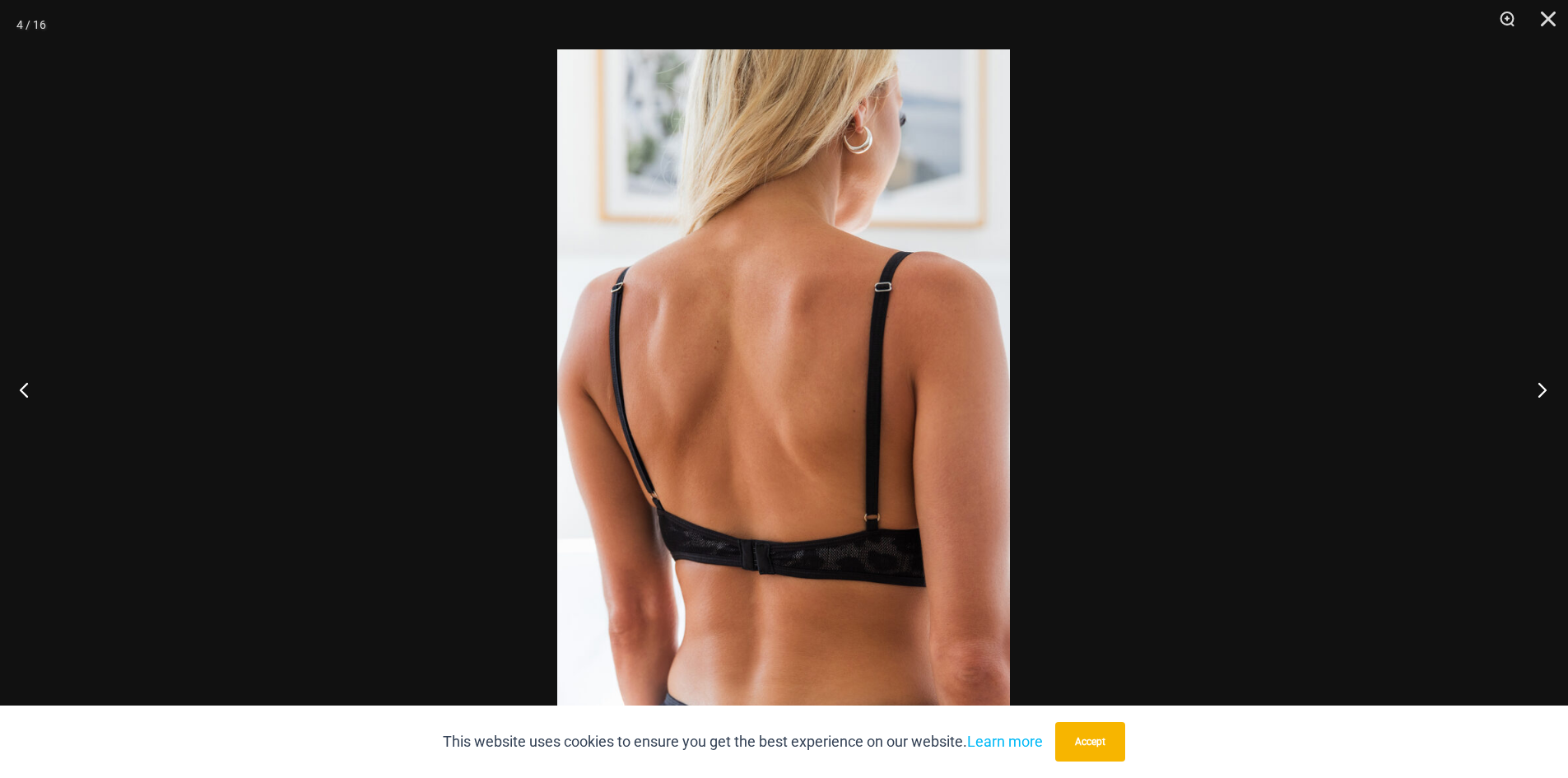
click at [1524, 394] on button "Next" at bounding box center [1537, 389] width 62 height 82
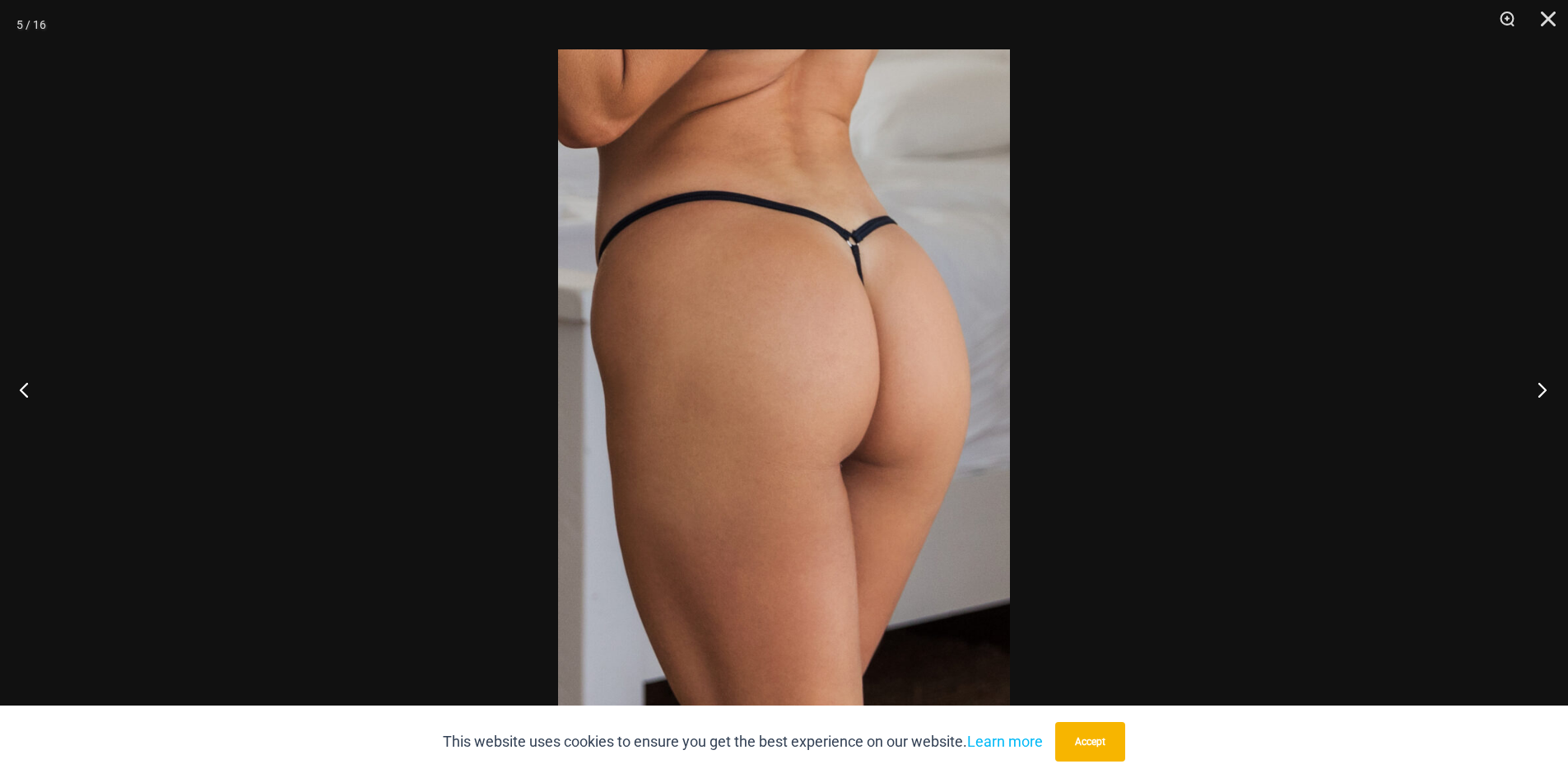
click at [1524, 394] on button "Next" at bounding box center [1537, 389] width 62 height 82
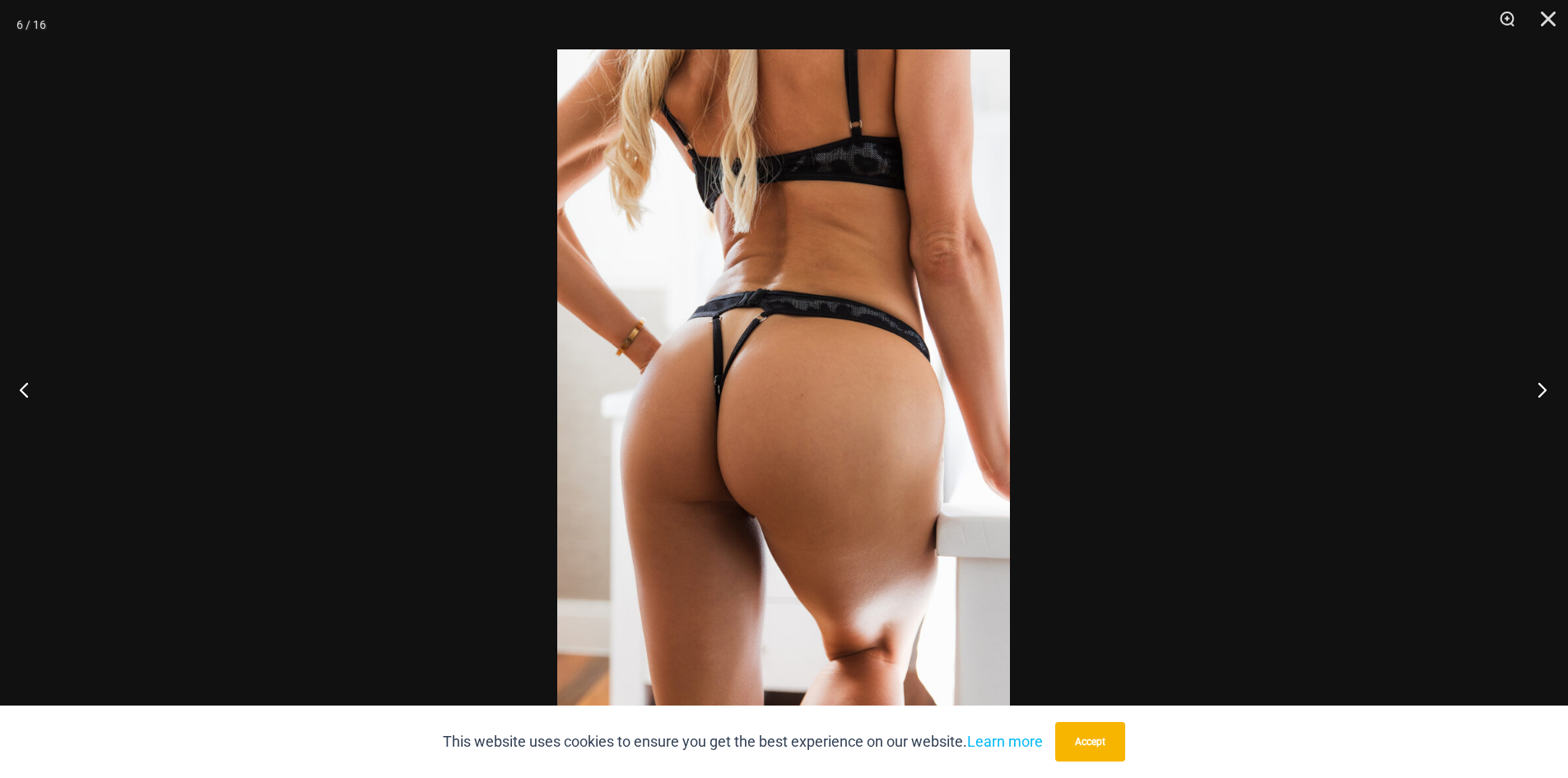
click at [1524, 394] on button "Next" at bounding box center [1537, 389] width 62 height 82
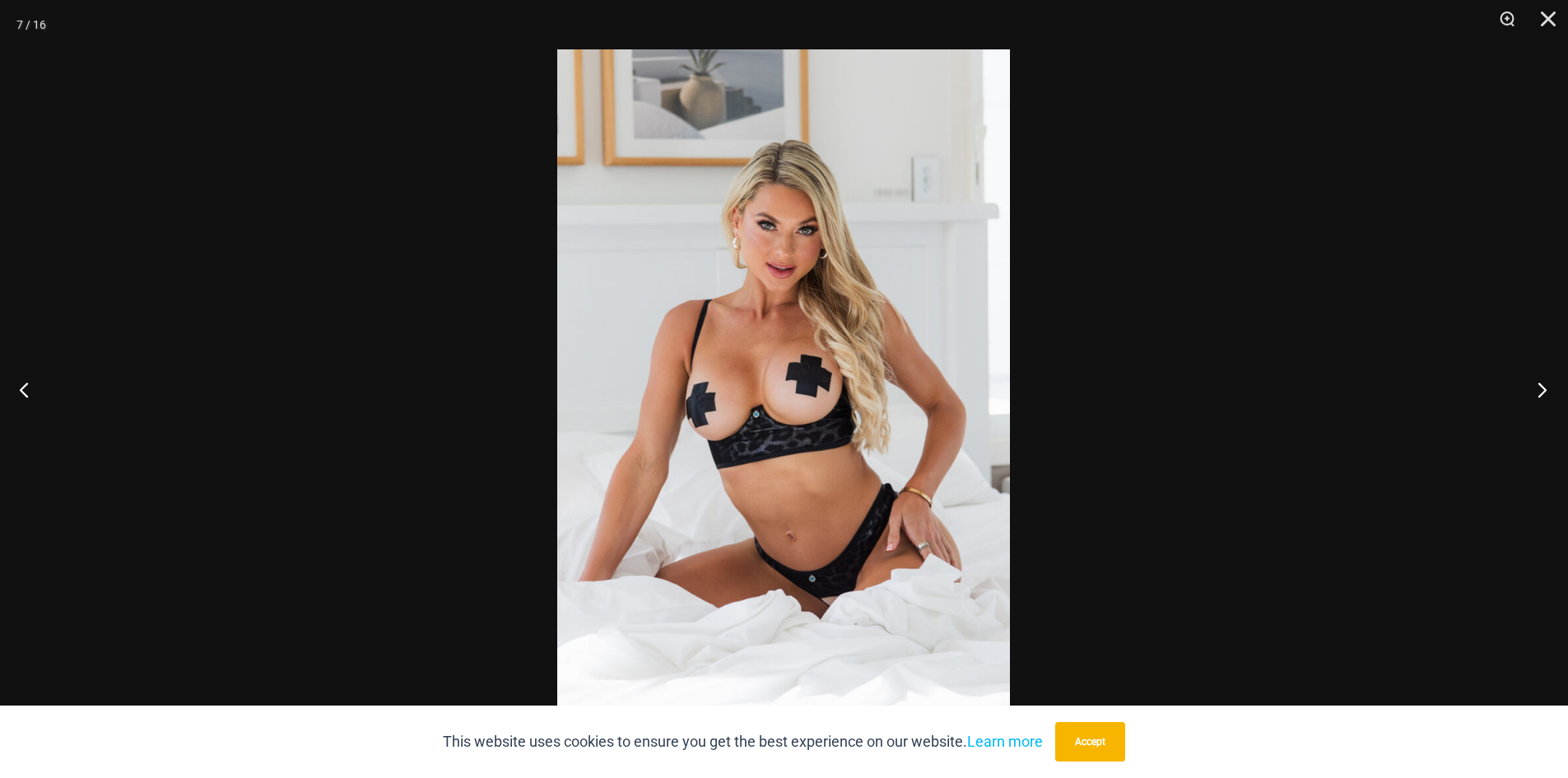
click at [1524, 394] on button "Next" at bounding box center [1537, 389] width 62 height 82
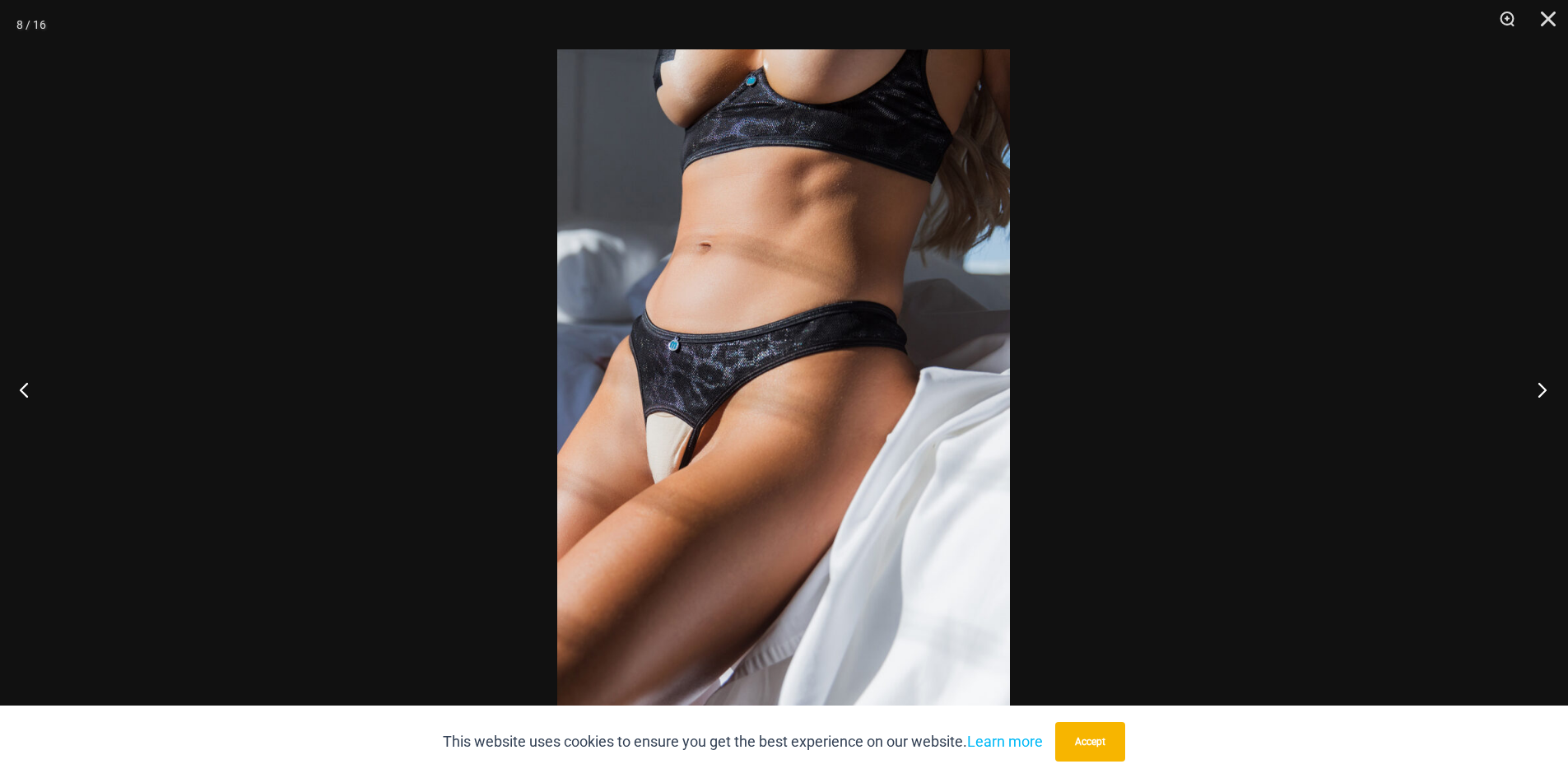
click at [1524, 394] on button "Next" at bounding box center [1537, 389] width 62 height 82
